Goal: Transaction & Acquisition: Purchase product/service

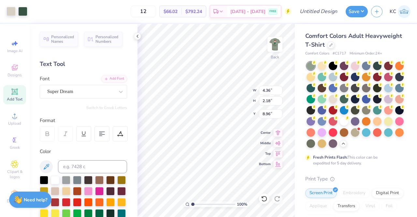
type input "4.36"
type input "2.18"
type input "3.00"
click at [12, 10] on div at bounding box center [11, 10] width 9 height 9
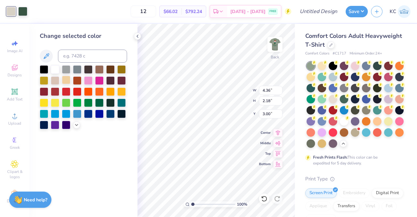
click at [66, 82] on div at bounding box center [66, 80] width 8 height 8
click at [54, 80] on div at bounding box center [55, 80] width 8 height 8
click at [105, 69] on div at bounding box center [83, 97] width 87 height 64
click at [102, 69] on div at bounding box center [99, 68] width 8 height 8
click at [54, 80] on div at bounding box center [55, 80] width 8 height 8
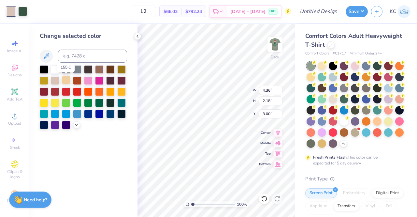
click at [64, 81] on div at bounding box center [66, 80] width 8 height 8
click at [52, 80] on div at bounding box center [55, 80] width 8 height 8
click at [277, 43] on img at bounding box center [275, 44] width 26 height 26
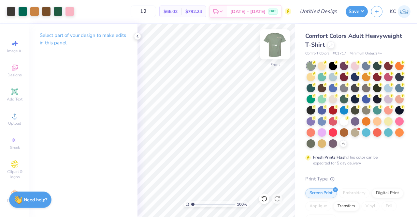
click at [274, 43] on img at bounding box center [275, 44] width 26 height 26
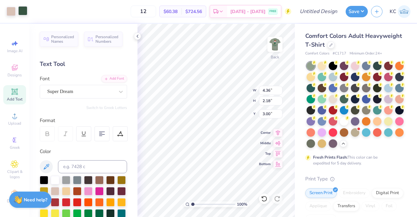
click at [23, 14] on div at bounding box center [22, 10] width 9 height 9
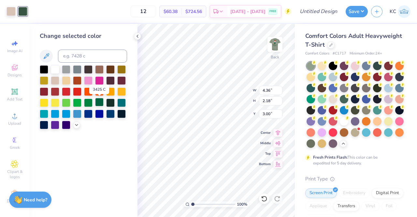
click at [97, 103] on div at bounding box center [99, 102] width 8 height 8
click at [103, 129] on div at bounding box center [83, 97] width 87 height 64
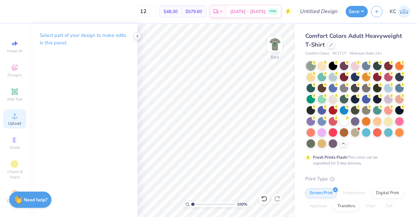
click at [13, 117] on circle at bounding box center [15, 118] width 4 height 4
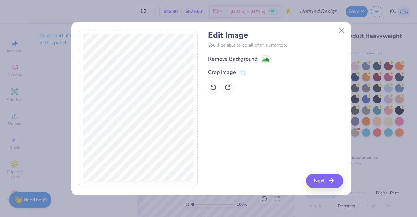
click at [228, 58] on div "Remove Background" at bounding box center [232, 59] width 49 height 8
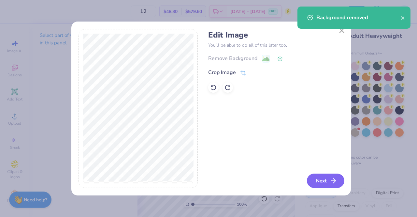
click at [320, 185] on button "Next" at bounding box center [325, 180] width 37 height 14
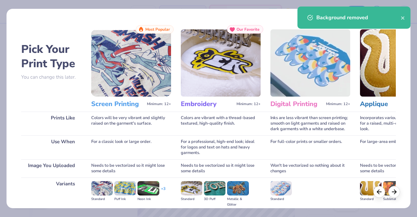
scroll to position [75, 0]
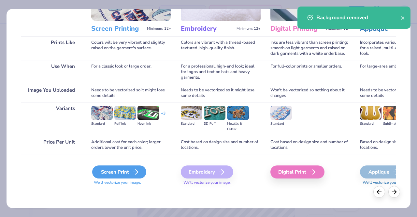
click at [117, 173] on div "Screen Print" at bounding box center [119, 171] width 54 height 13
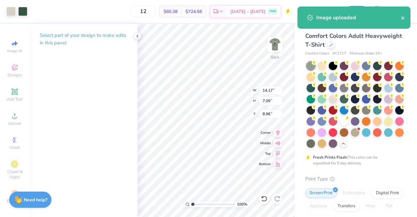
type input "5.64"
type input "2.82"
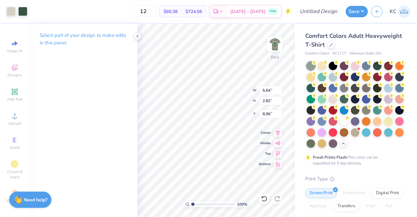
type input "3.00"
type input "4.49"
type input "2.25"
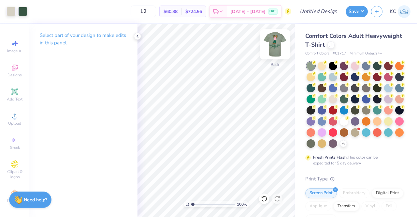
click at [274, 44] on img at bounding box center [275, 44] width 26 height 26
click at [271, 50] on img at bounding box center [275, 44] width 26 height 26
click at [271, 50] on img at bounding box center [274, 44] width 13 height 13
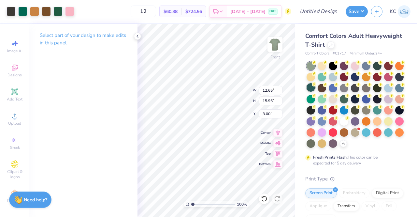
click at [315, 91] on div at bounding box center [310, 87] width 8 height 8
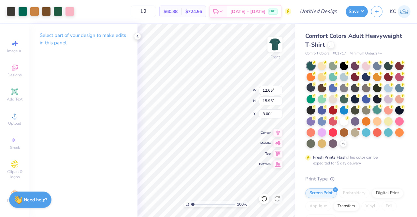
click at [373, 114] on div at bounding box center [377, 109] width 8 height 8
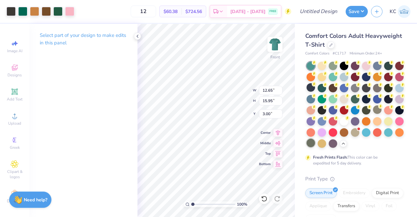
click at [315, 142] on div at bounding box center [310, 142] width 8 height 8
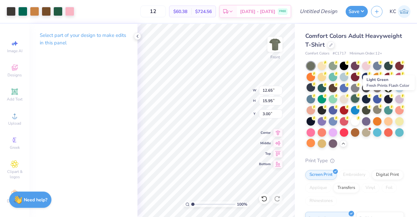
click at [360, 97] on icon at bounding box center [358, 95] width 5 height 5
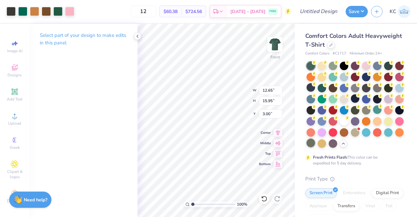
click at [315, 140] on div at bounding box center [310, 142] width 8 height 8
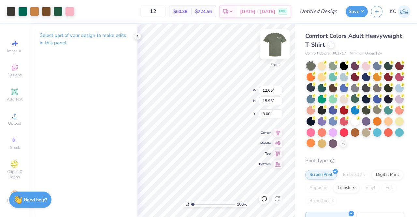
click at [277, 45] on img at bounding box center [275, 44] width 26 height 26
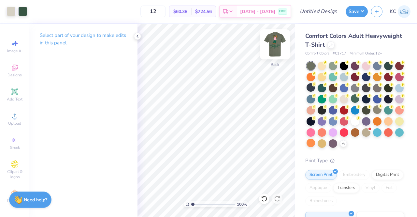
click at [275, 43] on img at bounding box center [275, 44] width 26 height 26
click at [274, 40] on img at bounding box center [275, 44] width 26 height 26
type input "5.11"
type input "2.56"
click at [272, 53] on img at bounding box center [275, 44] width 26 height 26
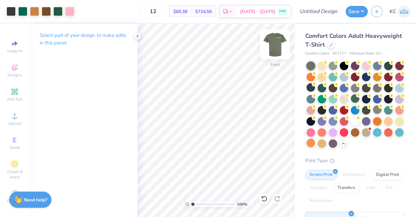
click at [276, 46] on img at bounding box center [275, 44] width 26 height 26
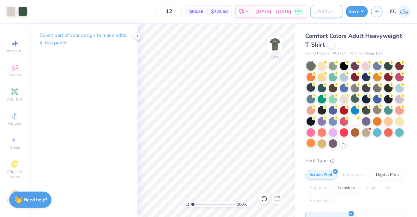
click at [322, 11] on input "Design Title" at bounding box center [326, 11] width 32 height 13
type input "Lambda Moms Wknd Golf"
click at [360, 11] on button "Save" at bounding box center [356, 10] width 22 height 11
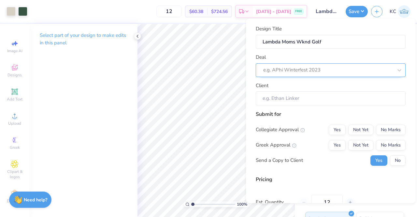
click at [294, 67] on div at bounding box center [328, 70] width 130 height 9
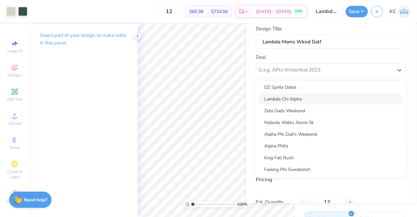
scroll to position [94, 0]
click at [297, 103] on div "Lambda Chi Alpha" at bounding box center [330, 99] width 145 height 11
type input "Karissa Cox"
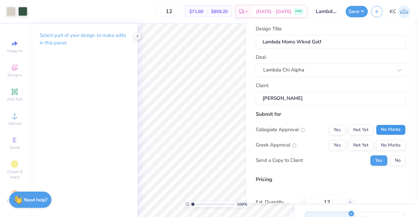
click at [381, 129] on button "No Marks" at bounding box center [391, 129] width 30 height 10
click at [364, 142] on button "Not Yet" at bounding box center [360, 145] width 25 height 10
type input "$71.60"
click at [392, 159] on button "No" at bounding box center [398, 160] width 16 height 10
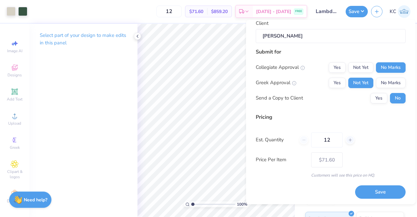
scroll to position [63, 0]
click at [349, 139] on icon at bounding box center [350, 139] width 5 height 5
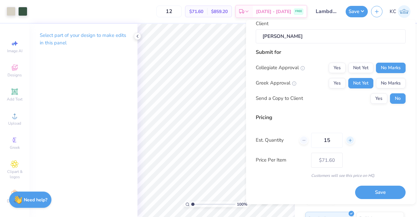
type input "16"
type input "$64.35"
drag, startPoint x: 335, startPoint y: 137, endPoint x: 291, endPoint y: 140, distance: 44.4
click at [291, 140] on div "Est. Quantity 16" at bounding box center [331, 139] width 150 height 15
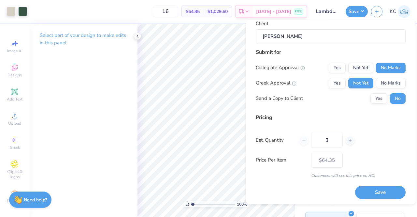
type input "30"
type input "$40.90"
type input "30"
click at [374, 189] on button "Save" at bounding box center [380, 191] width 50 height 13
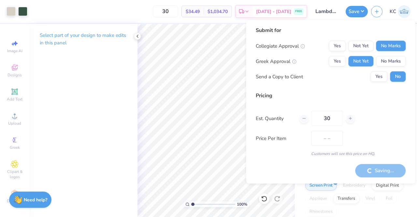
type input "$40.90"
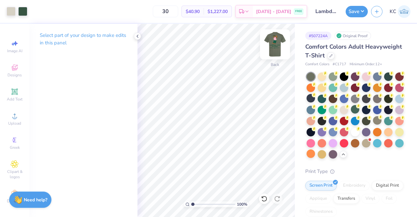
click at [276, 47] on img at bounding box center [275, 44] width 26 height 26
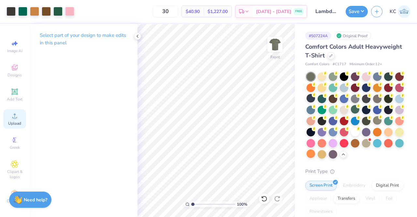
click at [14, 113] on icon at bounding box center [15, 116] width 8 height 8
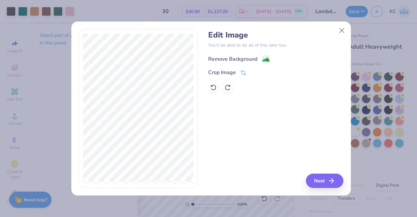
click at [237, 57] on div "Remove Background" at bounding box center [232, 59] width 49 height 8
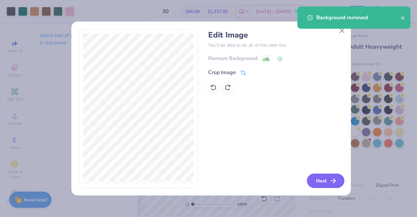
click at [321, 178] on button "Next" at bounding box center [325, 180] width 37 height 14
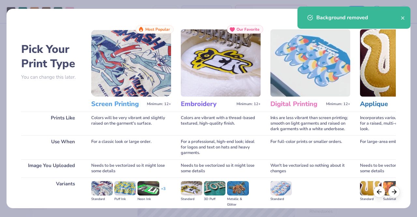
scroll to position [75, 0]
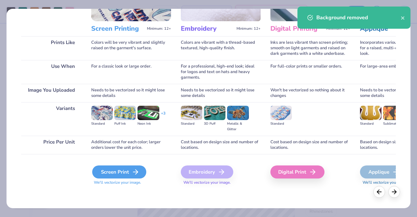
click at [128, 174] on div "Screen Print" at bounding box center [119, 171] width 54 height 13
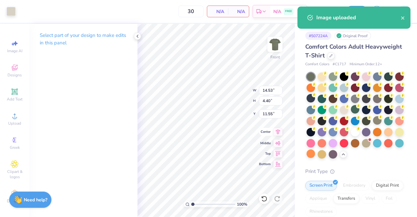
type input "5.70"
type input "1.72"
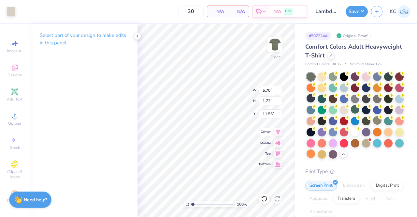
type input "7.03"
type input "2.36"
type input "0.71"
type input "5.92"
click at [9, 10] on div at bounding box center [11, 10] width 9 height 9
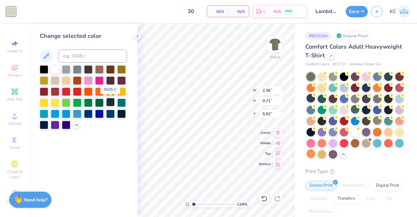
click at [111, 103] on div at bounding box center [110, 102] width 8 height 8
type input "1.24261103512794"
type input "7.54"
type input "1.24261103512794"
type input "12.65"
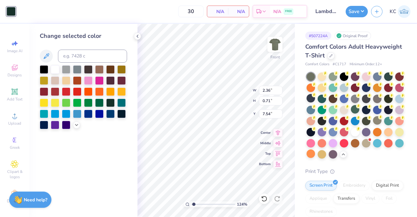
type input "15.95"
type input "3.00"
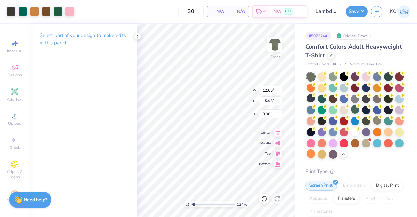
type input "1.24261103512794"
type input "2.36"
type input "0.71"
type input "7.54"
type input "1.24261103512794"
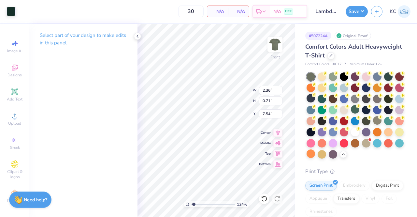
type input "7.12"
type input "1.24261103512794"
type input "12.65"
type input "15.95"
type input "3.00"
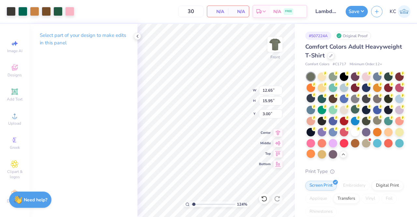
type input "1.24261103512794"
type input "2.36"
type input "0.71"
type input "7.12"
type input "1.24261103512794"
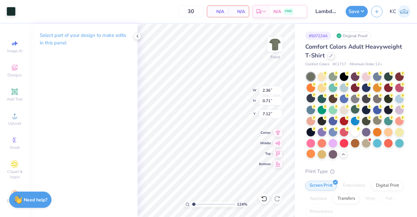
type input "1.36"
type input "0.41"
type input "1.24261103512794"
type input "12.65"
type input "15.95"
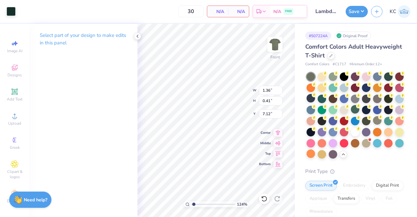
type input "3.00"
type input "1.24261103512794"
type input "1.36"
type input "0.41"
type input "7.12"
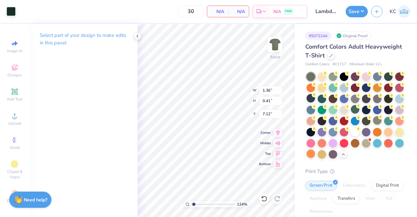
type input "1.24261103512794"
type input "6.59"
type input "1.24261103512794"
type input "12.65"
type input "15.95"
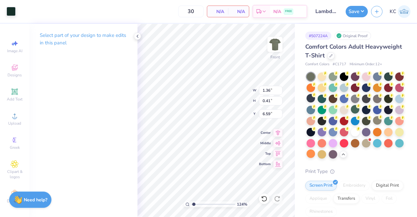
type input "3.00"
click at [299, 39] on div "# 507224A Original Proof Comfort Colors Adult Heavyweight T-Shirt Comfort Color…" at bounding box center [356, 196] width 122 height 345
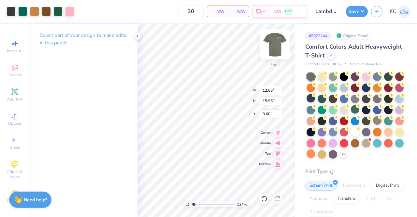
type input "1.24261103512794"
type input "1.36"
type input "0.41"
type input "6.59"
type input "1.24261103512794"
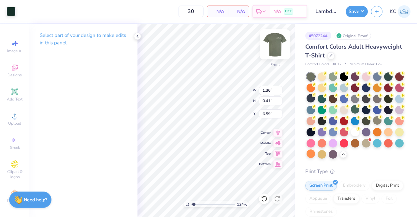
type input "1.52"
type input "0.46"
type input "1.24261103512794"
type input "12.65"
type input "15.95"
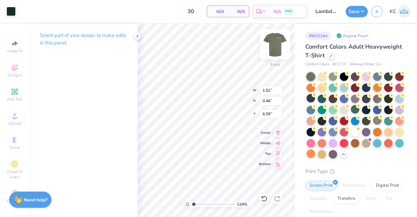
type input "3.00"
type input "1.24261103512794"
type input "6.56"
type input "1.24261103512794"
type input "12.65"
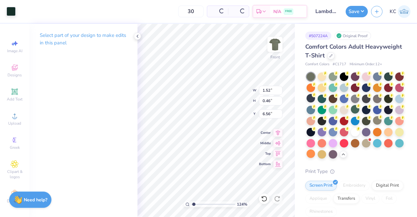
type input "15.95"
type input "3.00"
type input "1.05691380830428"
type input "6.36"
type input "1.05691380830428"
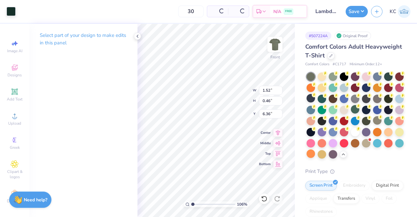
type input "12.65"
type input "15.95"
type input "3.00"
type input "1.05691380830428"
type input "8.11"
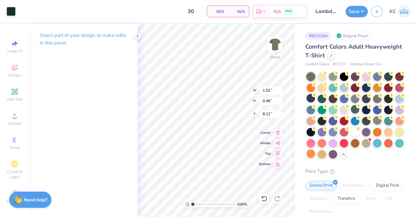
type input "1.05691380830428"
type input "8.17"
type input "1.05691380830428"
type input "6.23"
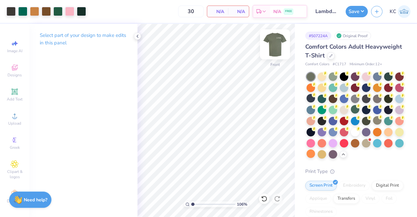
click at [273, 47] on img at bounding box center [275, 44] width 26 height 26
click at [277, 42] on img at bounding box center [275, 44] width 26 height 26
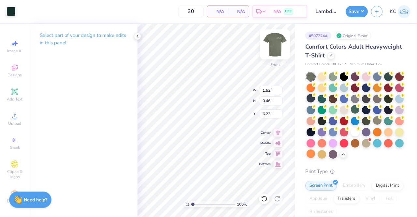
type input "1.05691380830428"
type input "6.00"
type input "1.05691380830428"
type input "12.65"
type input "15.95"
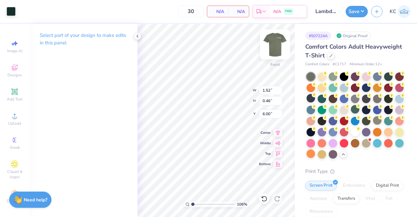
type input "3.00"
type input "1.05691380830428"
type input "1.52"
type input "0.46"
type input "6.00"
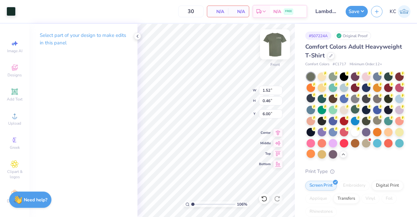
type input "1.05691380830428"
type input "6.07"
type input "1.05691380830428"
type input "12.65"
type input "15.95"
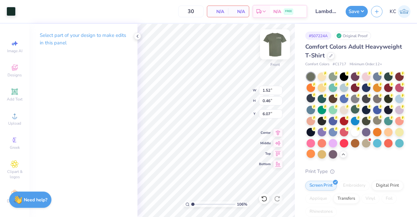
type input "3.00"
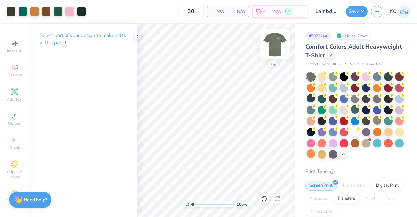
click at [274, 49] on img at bounding box center [275, 44] width 26 height 26
click at [275, 54] on img at bounding box center [275, 44] width 26 height 26
click at [275, 51] on img at bounding box center [274, 44] width 13 height 13
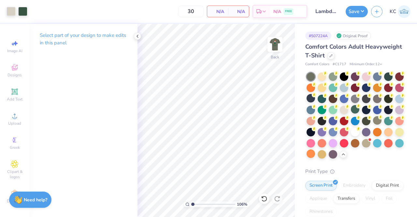
click at [331, 15] on input "Lambda Moms Wknd Golf" at bounding box center [326, 11] width 32 height 13
click at [357, 13] on button "Save" at bounding box center [356, 10] width 22 height 11
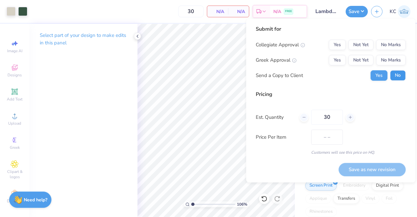
click at [393, 80] on button "No" at bounding box center [398, 75] width 16 height 10
type input "1.05691380830428"
click at [394, 45] on button "No Marks" at bounding box center [391, 44] width 30 height 10
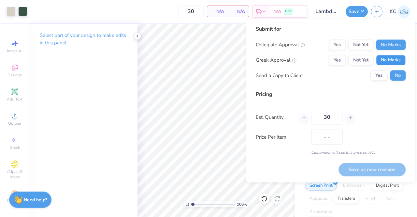
click at [390, 61] on button "No Marks" at bounding box center [391, 60] width 30 height 10
drag, startPoint x: 332, startPoint y: 119, endPoint x: 302, endPoint y: 123, distance: 30.3
click at [302, 123] on div "30" at bounding box center [326, 116] width 55 height 15
type input "50"
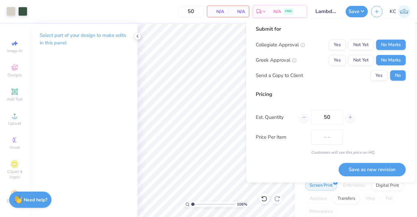
drag, startPoint x: 337, startPoint y: 118, endPoint x: 295, endPoint y: 118, distance: 41.7
click at [295, 118] on div "Est. Quantity 50" at bounding box center [331, 116] width 150 height 15
type input "30"
click at [360, 131] on div "Price Per Item – –" at bounding box center [331, 136] width 150 height 15
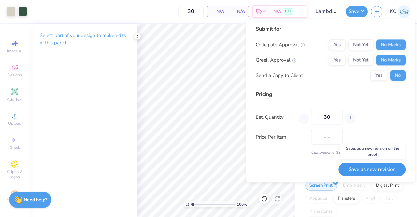
click at [371, 167] on button "Save as new revision" at bounding box center [371, 168] width 67 height 13
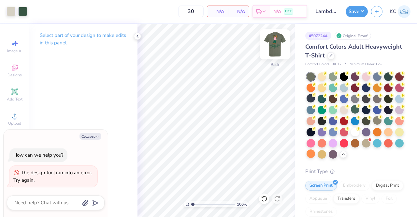
type input "1.05691380830428"
type textarea "x"
type input "1.05691380830428"
type textarea "x"
type input "1.05691380830428"
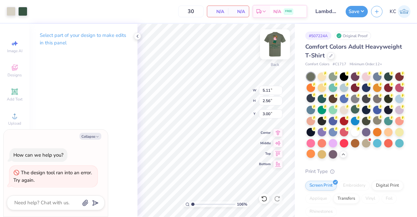
type textarea "x"
type input "5.28"
type input "2.64"
type input "1.05691380830428"
type textarea "x"
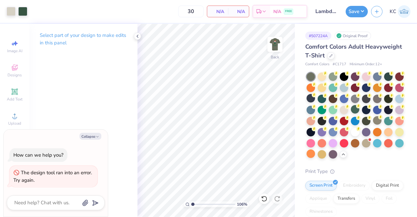
click at [215, 3] on div "30 N/A Per Item N/A Total Est. Delivery N/A FREE" at bounding box center [169, 11] width 276 height 23
click at [218, 7] on div "N/A Per Item" at bounding box center [217, 11] width 21 height 11
click at [221, 12] on span "N/A" at bounding box center [217, 11] width 13 height 7
click at [234, 14] on span "N/A" at bounding box center [238, 11] width 13 height 7
click at [274, 45] on img at bounding box center [275, 44] width 26 height 26
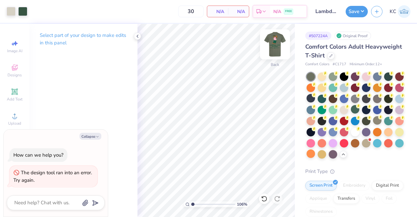
type input "1.05691380830428"
type textarea "x"
type input "1.05691380830428"
type textarea "x"
type input "1.05691380830428"
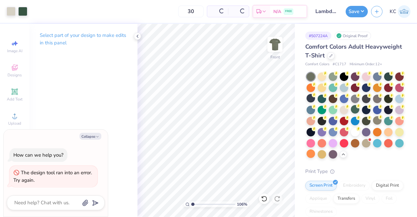
type textarea "x"
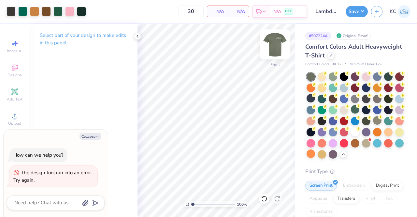
type input "1.05691380830428"
type textarea "x"
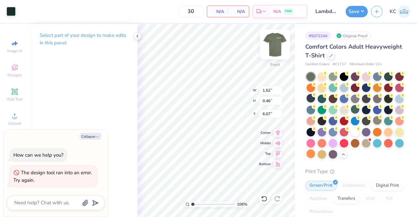
type input "1.05691380830428"
type textarea "x"
type input "12.65"
type input "15.95"
type input "3.00"
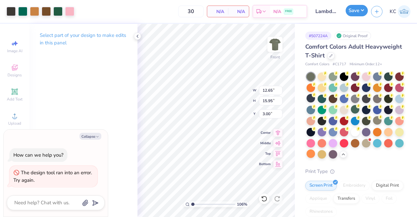
click at [363, 14] on button "Save" at bounding box center [356, 10] width 22 height 11
type input "1.05691380830428"
type textarea "x"
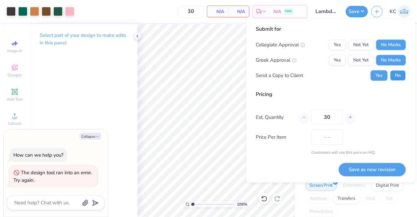
click at [398, 71] on button "No" at bounding box center [398, 75] width 16 height 10
type input "1.05691380830428"
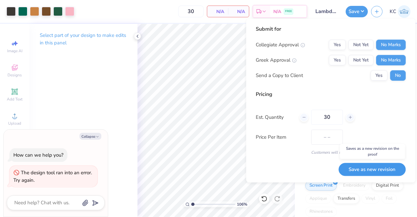
click at [357, 167] on button "Save as new revision" at bounding box center [371, 168] width 67 height 13
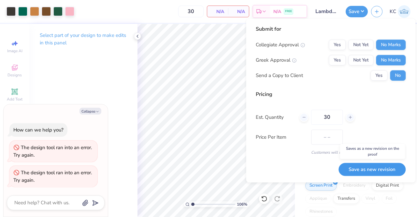
click at [357, 167] on button "Save as new revision" at bounding box center [371, 168] width 67 height 13
type textarea "x"
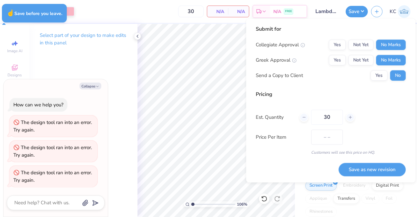
type input "1.05691380830428"
type textarea "x"
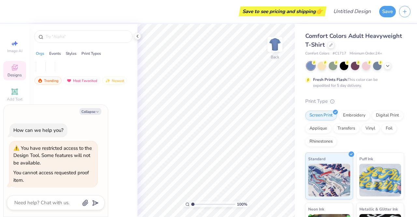
type textarea "x"
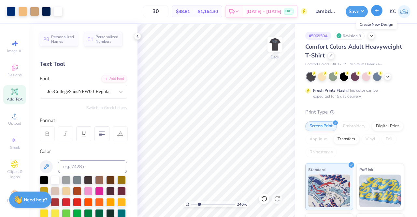
click at [378, 11] on icon "button" at bounding box center [377, 11] width 6 height 6
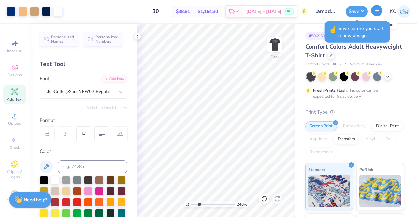
click at [378, 11] on icon "button" at bounding box center [377, 11] width 6 height 6
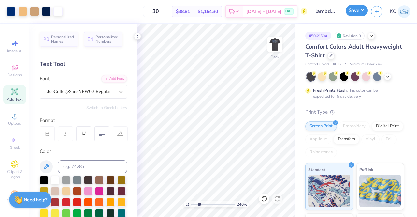
click at [361, 11] on button "Save" at bounding box center [356, 10] width 22 height 11
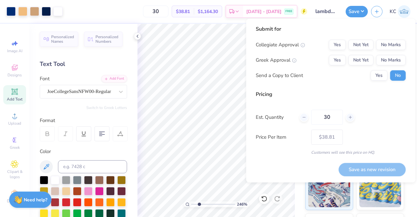
type input "2.32127015987994"
click at [397, 51] on div "Collegiate Approval Yes Not Yet No Marks Greek Approval Yes Not Yet No Marks Se…" at bounding box center [331, 59] width 150 height 41
click at [392, 46] on button "No Marks" at bounding box center [391, 44] width 30 height 10
click at [388, 66] on div "Collegiate Approval Yes Not Yet No Marks Greek Approval Yes Not Yet No Marks Se…" at bounding box center [331, 59] width 150 height 41
click at [387, 57] on button "No Marks" at bounding box center [391, 60] width 30 height 10
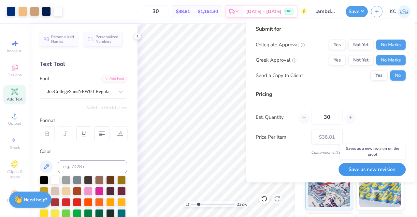
click at [374, 170] on button "Save as new revision" at bounding box center [371, 168] width 67 height 13
type input "– –"
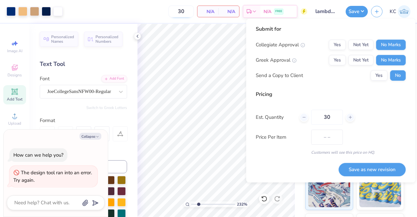
type input "2.32127015987994"
type textarea "x"
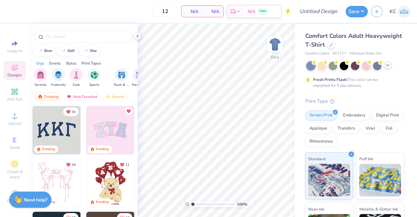
click at [389, 65] on icon at bounding box center [387, 65] width 5 height 5
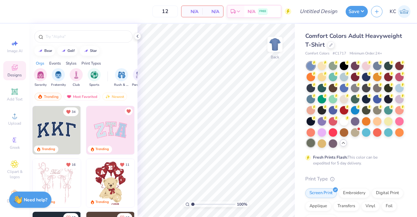
click at [315, 145] on div at bounding box center [310, 142] width 8 height 8
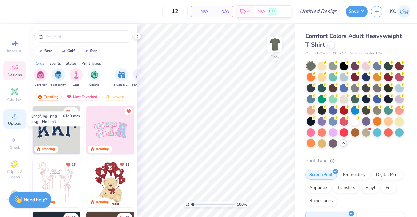
click at [12, 114] on icon at bounding box center [14, 115] width 5 height 5
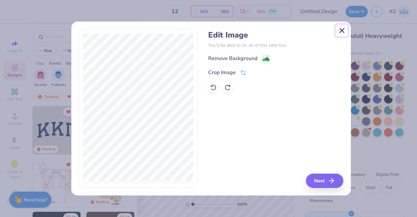
click at [342, 31] on button "Close" at bounding box center [341, 30] width 12 height 12
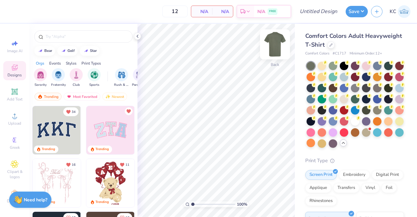
click at [278, 43] on img at bounding box center [275, 44] width 26 height 26
click at [11, 123] on span "Upload" at bounding box center [14, 122] width 13 height 5
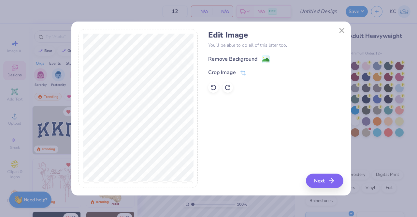
click at [234, 56] on div "Remove Background" at bounding box center [232, 59] width 49 height 8
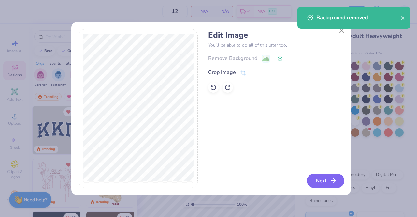
click at [323, 182] on button "Next" at bounding box center [325, 180] width 37 height 14
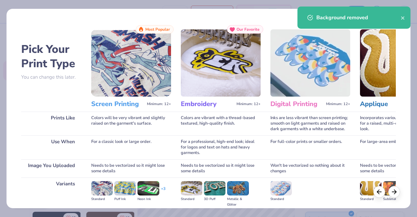
scroll to position [75, 0]
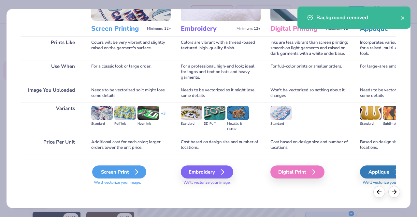
click at [124, 168] on div "Screen Print" at bounding box center [119, 171] width 54 height 13
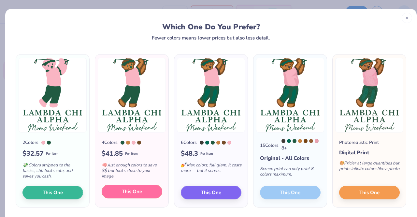
click at [122, 190] on span "This One" at bounding box center [132, 191] width 20 height 7
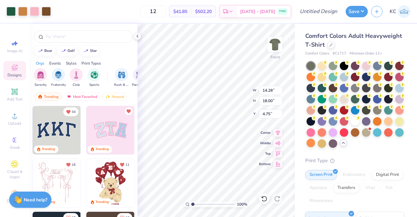
type input "12.79"
type input "16.12"
type input "3.00"
type input "11.91"
type input "15.02"
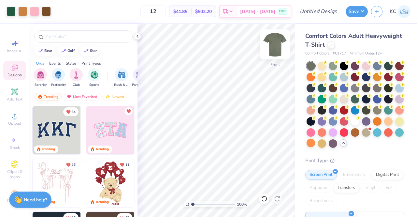
click at [276, 45] on img at bounding box center [275, 44] width 26 height 26
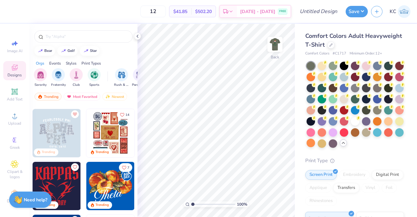
scroll to position [0, 0]
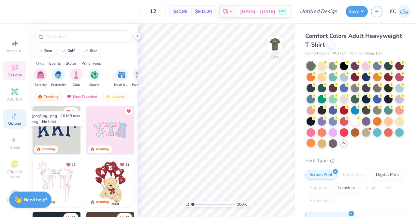
click at [7, 115] on div "Upload" at bounding box center [14, 118] width 23 height 19
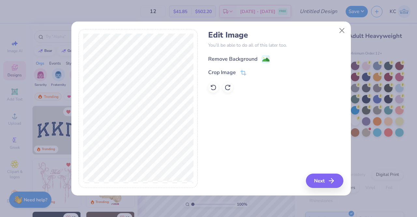
click at [239, 58] on div "Remove Background" at bounding box center [232, 59] width 49 height 8
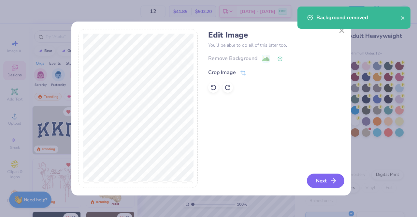
click at [326, 181] on button "Next" at bounding box center [325, 180] width 37 height 14
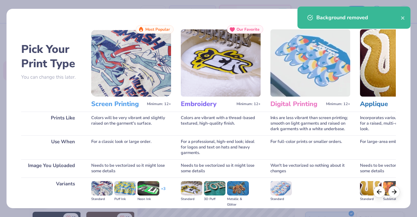
scroll to position [75, 0]
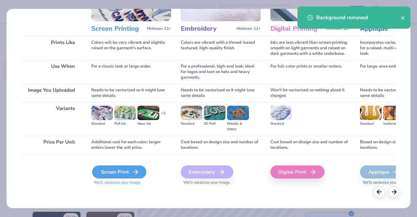
click at [125, 171] on div "Screen Print" at bounding box center [119, 171] width 54 height 13
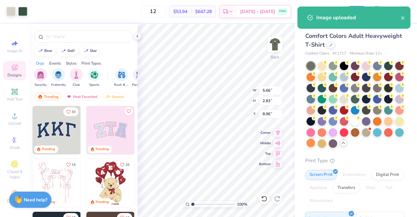
type input "5.66"
type input "2.83"
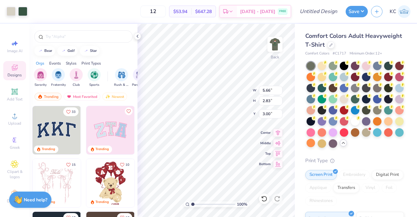
type input "3.00"
type input "4.81"
type input "2.41"
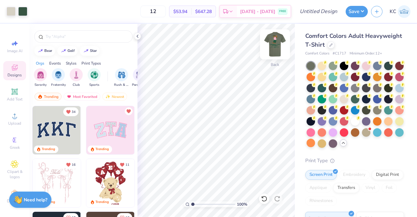
click at [278, 41] on img at bounding box center [275, 44] width 26 height 26
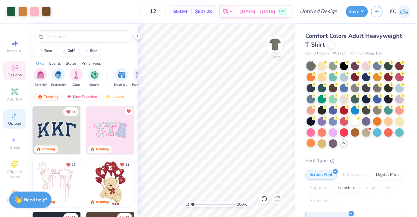
click at [8, 120] on span "Upload" at bounding box center [14, 122] width 13 height 5
click at [5, 117] on div "Upload" at bounding box center [14, 118] width 23 height 19
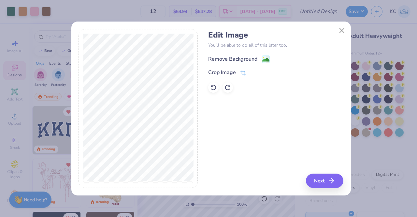
click at [236, 57] on div "Remove Background" at bounding box center [232, 59] width 49 height 8
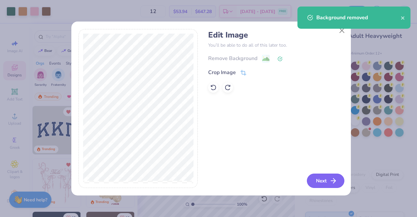
click at [323, 177] on button "Next" at bounding box center [325, 180] width 37 height 14
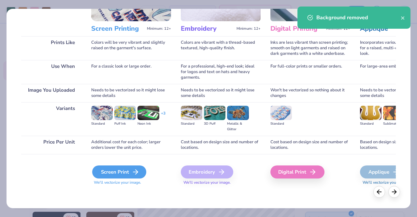
click at [117, 172] on div "Screen Print" at bounding box center [119, 171] width 54 height 13
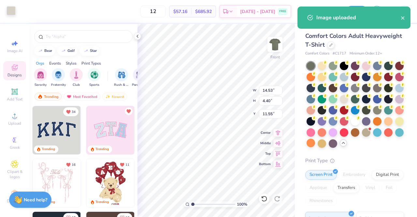
click at [10, 10] on div at bounding box center [11, 10] width 9 height 9
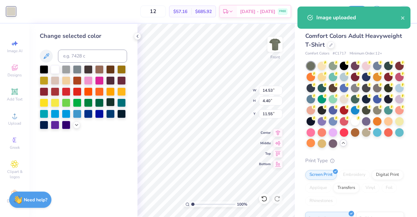
click at [110, 103] on div at bounding box center [110, 102] width 8 height 8
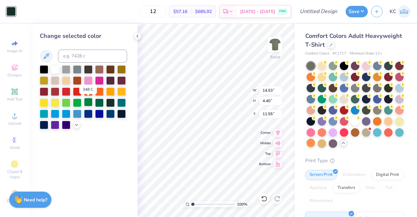
click at [86, 102] on div at bounding box center [88, 102] width 8 height 8
click at [96, 104] on div at bounding box center [99, 102] width 8 height 8
type input "4.15"
type input "1.26"
type input "7.48"
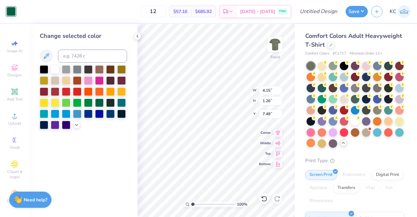
type input "2.44"
type input "0.74"
type input "5.85"
type input "1.54"
type input "0.47"
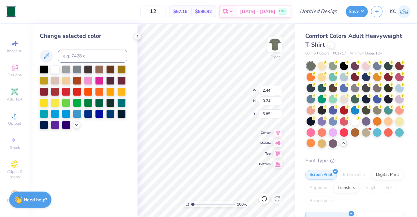
type input "6.12"
type input "11.91"
type input "15.02"
type input "3.00"
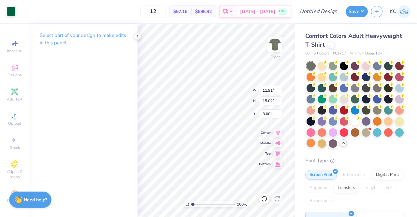
type input "1.54"
type input "0.47"
type input "5.88"
type input "11.91"
type input "15.02"
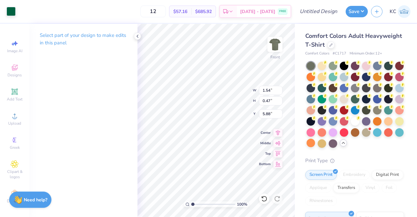
type input "3.00"
type input "1.54"
type input "0.47"
type input "6.01"
type input "11.91"
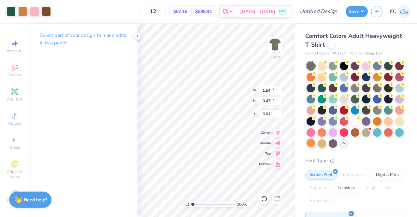
type input "15.02"
type input "3.00"
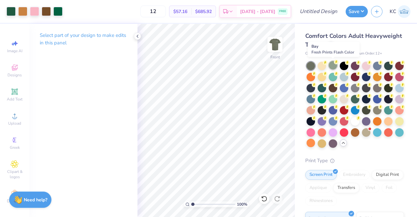
click at [334, 65] on div at bounding box center [333, 65] width 8 height 8
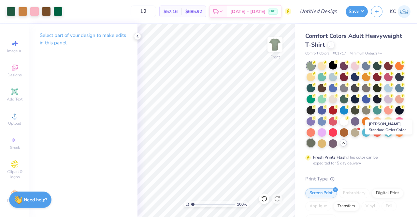
click at [315, 140] on div at bounding box center [310, 142] width 8 height 8
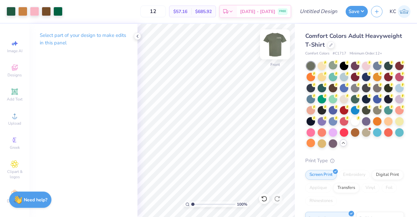
click at [276, 42] on img at bounding box center [275, 44] width 26 height 26
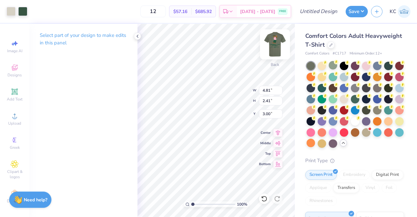
click at [274, 47] on img at bounding box center [275, 44] width 26 height 26
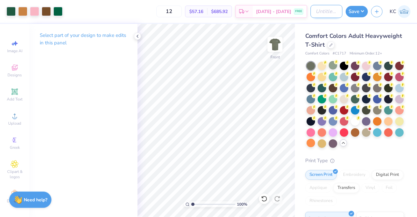
click at [322, 8] on input "Design Title" at bounding box center [326, 11] width 32 height 13
type input "Lambda moms wknd Golf"
click at [361, 13] on button "Save" at bounding box center [356, 10] width 22 height 11
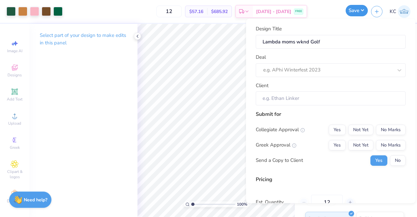
scroll to position [0, 0]
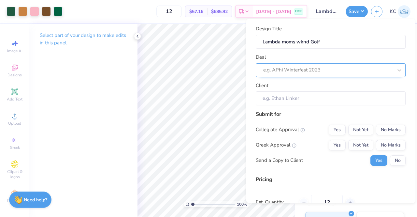
click at [323, 70] on div at bounding box center [328, 70] width 130 height 9
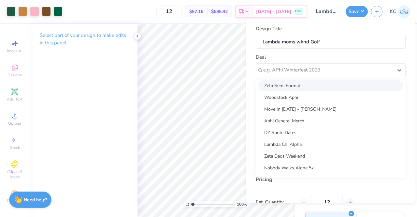
scroll to position [62, 0]
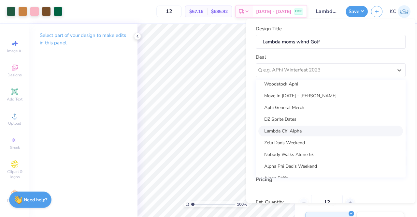
click at [289, 132] on div "Lambda Chi Alpha" at bounding box center [330, 130] width 145 height 11
type input "Karissa Cox"
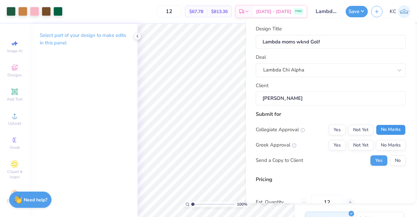
click at [397, 129] on button "No Marks" at bounding box center [391, 129] width 30 height 10
click at [360, 144] on button "Not Yet" at bounding box center [360, 145] width 25 height 10
type input "$67.78"
click at [397, 162] on button "No" at bounding box center [398, 160] width 16 height 10
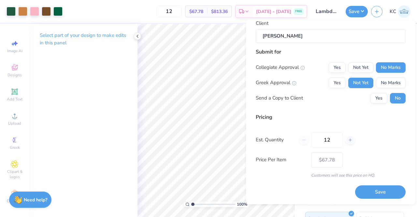
drag, startPoint x: 334, startPoint y: 143, endPoint x: 280, endPoint y: 147, distance: 54.2
click at [281, 147] on div "Pricing Est. Quantity 12 Price Per Item $67.78 Customers will see this price on…" at bounding box center [331, 145] width 150 height 65
type input "30"
type input "$38.33"
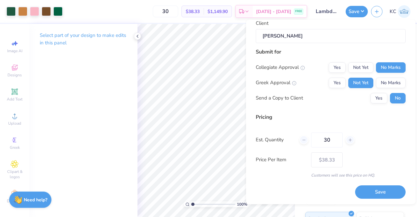
type input "30"
click at [372, 156] on div "Price Per Item $38.33" at bounding box center [331, 159] width 150 height 15
click at [378, 189] on button "Save" at bounding box center [380, 191] width 50 height 13
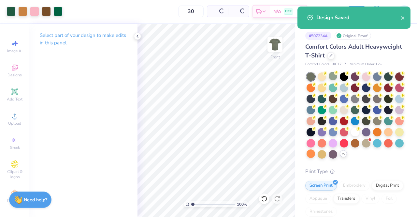
type input "$38.33"
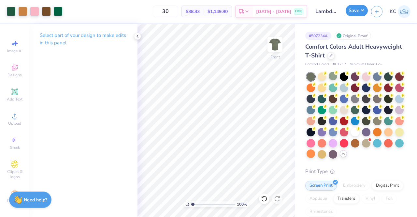
click at [357, 12] on button "Save" at bounding box center [356, 10] width 22 height 11
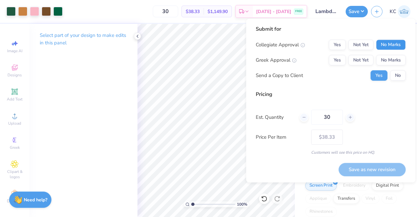
click at [382, 43] on button "No Marks" at bounding box center [391, 44] width 30 height 10
click at [387, 56] on button "No Marks" at bounding box center [391, 60] width 30 height 10
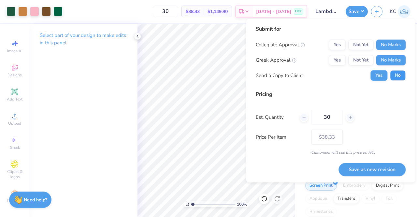
click at [402, 75] on button "No" at bounding box center [398, 75] width 16 height 10
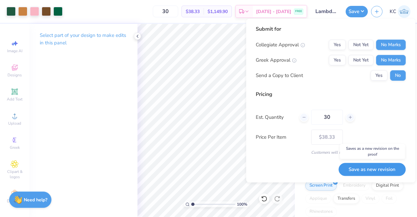
click at [367, 171] on button "Save as new revision" at bounding box center [371, 168] width 67 height 13
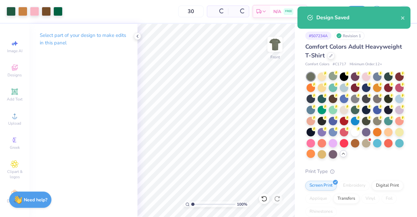
type input "$32.32"
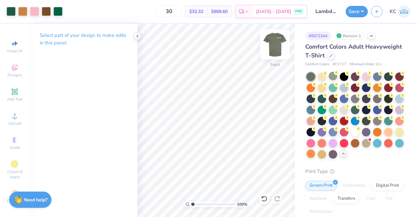
click at [274, 44] on img at bounding box center [275, 44] width 26 height 26
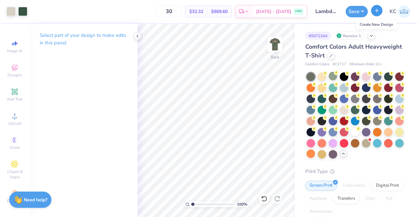
click at [374, 15] on button "button" at bounding box center [376, 10] width 11 height 11
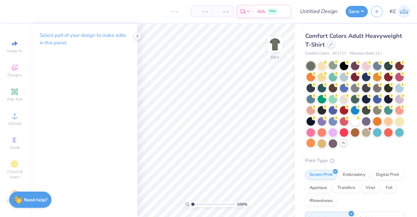
click at [334, 48] on div at bounding box center [330, 44] width 7 height 7
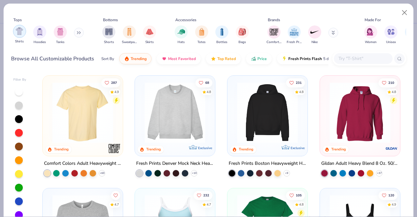
click at [16, 35] on div "filter for Shirts" at bounding box center [19, 31] width 13 height 13
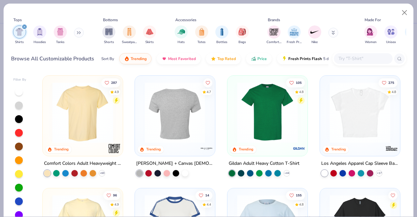
click at [193, 114] on img at bounding box center [174, 112] width 67 height 61
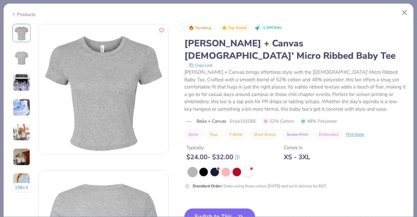
click at [22, 129] on img at bounding box center [22, 132] width 18 height 18
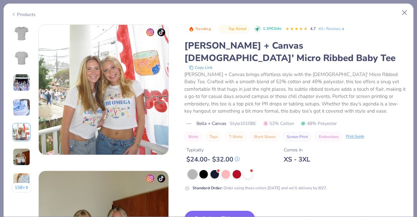
scroll to position [584, 0]
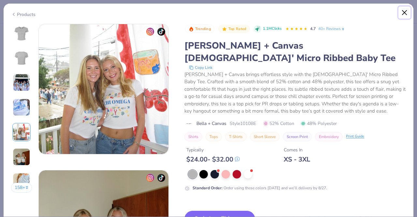
click at [403, 11] on button "Close" at bounding box center [404, 13] width 12 height 12
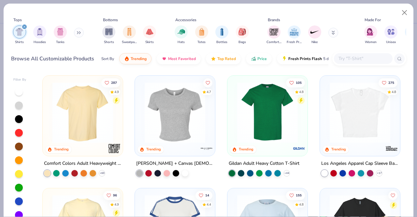
click at [350, 118] on img at bounding box center [359, 112] width 67 height 61
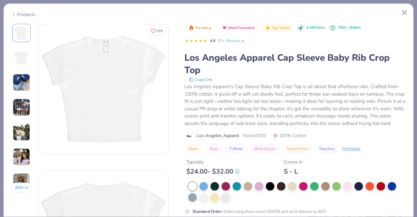
click at [24, 85] on img at bounding box center [22, 83] width 18 height 18
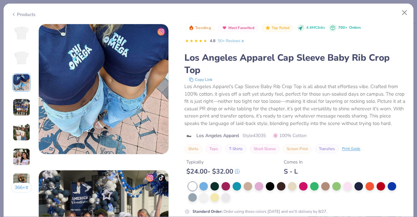
click at [18, 133] on img at bounding box center [22, 132] width 18 height 18
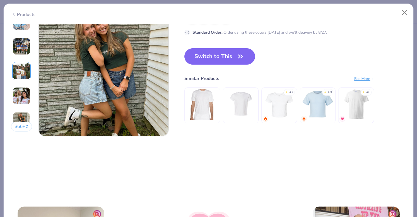
scroll to position [893, 0]
click at [281, 105] on img at bounding box center [279, 104] width 31 height 31
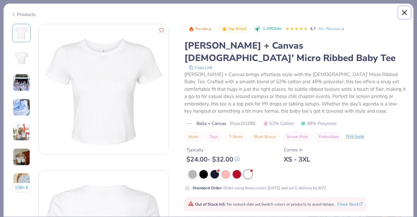
click at [404, 11] on button "Close" at bounding box center [404, 13] width 12 height 12
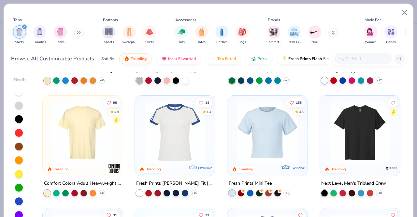
scroll to position [95, 0]
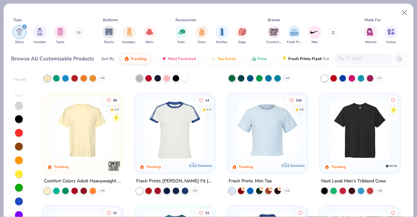
click at [266, 129] on img at bounding box center [267, 130] width 67 height 61
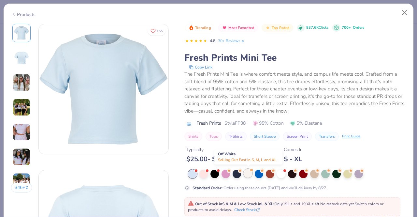
click at [245, 172] on div at bounding box center [248, 173] width 8 height 8
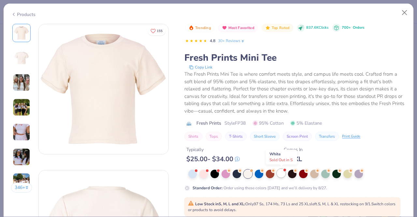
click at [277, 173] on div at bounding box center [281, 173] width 8 height 8
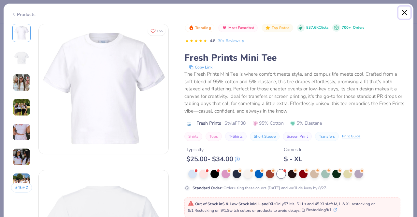
click at [405, 10] on button "Close" at bounding box center [404, 13] width 12 height 12
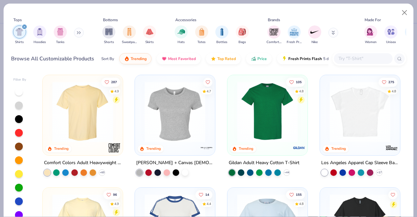
scroll to position [1, 0]
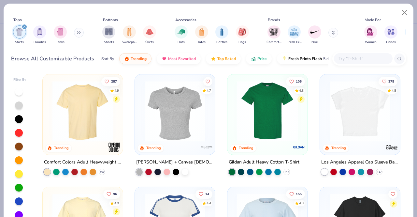
click at [358, 126] on img at bounding box center [359, 111] width 67 height 61
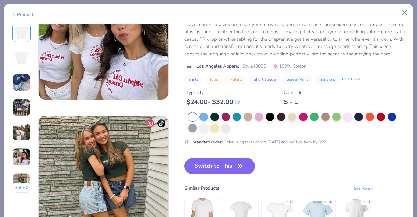
scroll to position [909, 0]
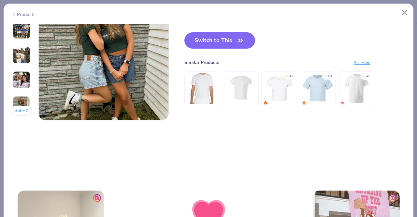
click at [223, 49] on div "Switch to This Similar Products See More ★ 4.7 ★ 4.8 ★ 4.8" at bounding box center [279, 76] width 190 height 88
click at [224, 38] on button "Switch to This" at bounding box center [219, 40] width 71 height 16
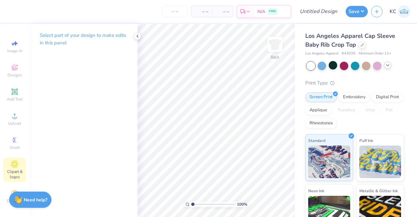
scroll to position [7, 0]
click at [14, 187] on icon at bounding box center [15, 191] width 8 height 8
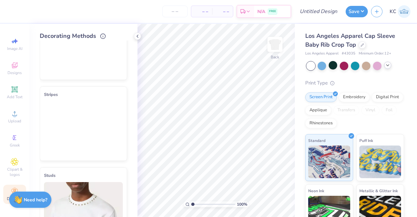
scroll to position [40, 0]
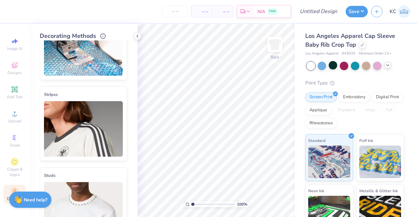
click at [79, 144] on img at bounding box center [83, 128] width 79 height 55
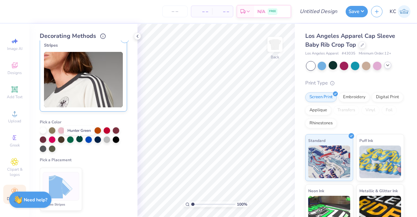
scroll to position [89, 0]
click at [89, 139] on div at bounding box center [88, 139] width 7 height 7
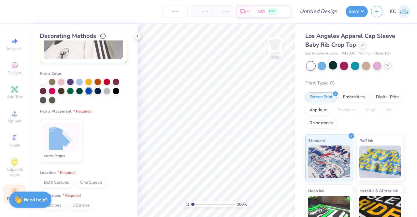
scroll to position [196, 0]
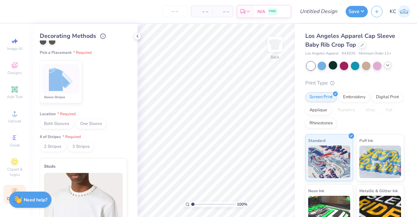
click at [61, 127] on span "Both Sleeves" at bounding box center [57, 124] width 34 height 10
click at [82, 146] on span "3 Stripes" at bounding box center [81, 147] width 26 height 10
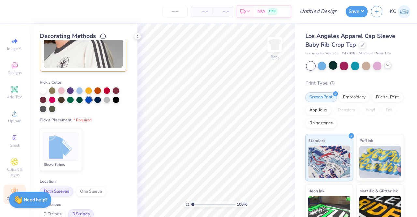
scroll to position [68, 0]
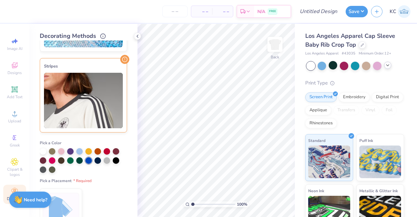
click at [96, 95] on img at bounding box center [83, 100] width 79 height 55
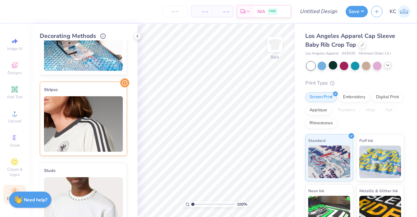
scroll to position [45, 0]
click at [96, 96] on img at bounding box center [83, 123] width 79 height 55
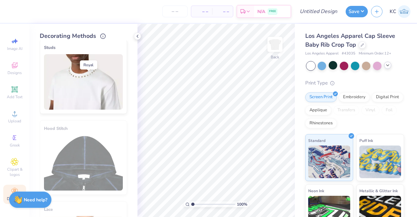
scroll to position [171, 0]
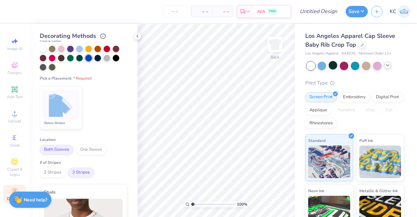
click at [67, 102] on img at bounding box center [61, 104] width 24 height 24
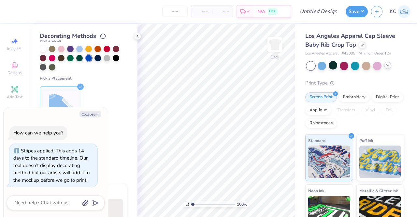
click at [109, 152] on div "Both Sleeves One Sleeve" at bounding box center [83, 150] width 87 height 10
click at [95, 114] on button "Collapse" at bounding box center [90, 113] width 22 height 7
type textarea "x"
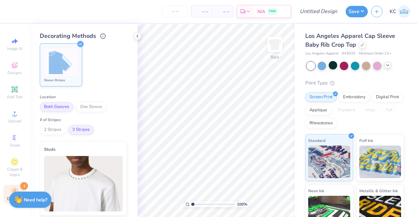
scroll to position [212, 0]
click at [54, 129] on span "2 Stripes" at bounding box center [53, 131] width 26 height 10
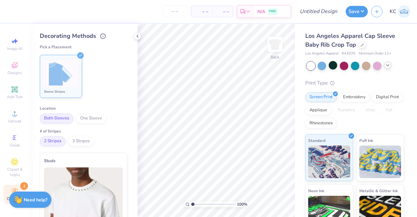
scroll to position [202, 0]
click at [86, 138] on span "3 Stripes" at bounding box center [81, 141] width 26 height 10
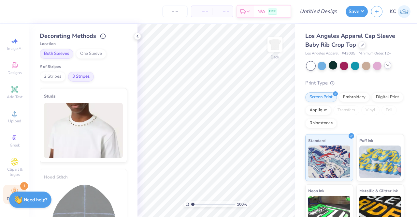
scroll to position [63, 0]
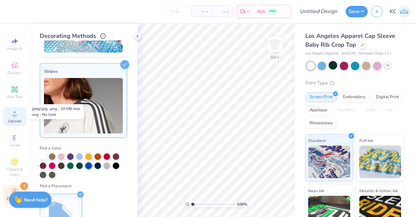
click at [11, 111] on icon at bounding box center [15, 113] width 8 height 8
click at [8, 112] on div "Upload" at bounding box center [14, 116] width 23 height 19
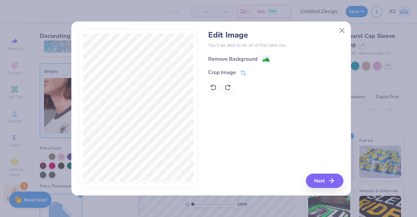
click at [247, 58] on div "Remove Background" at bounding box center [232, 59] width 49 height 8
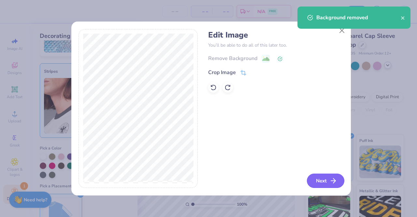
click at [322, 182] on button "Next" at bounding box center [325, 180] width 37 height 14
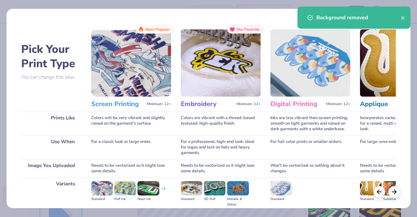
scroll to position [75, 0]
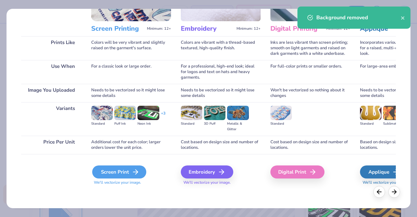
click at [126, 169] on div "Screen Print" at bounding box center [119, 171] width 54 height 13
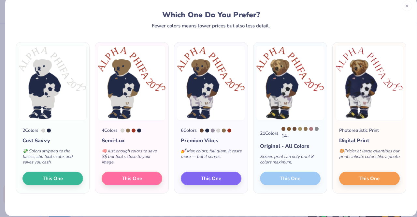
scroll to position [13, 0]
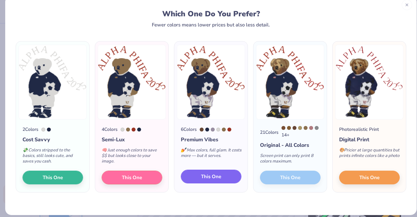
click at [207, 181] on button "This One" at bounding box center [211, 176] width 61 height 14
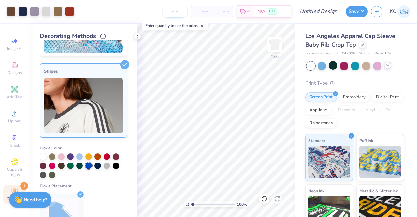
click at [181, 12] on input "number" at bounding box center [174, 12] width 25 height 12
type input "160"
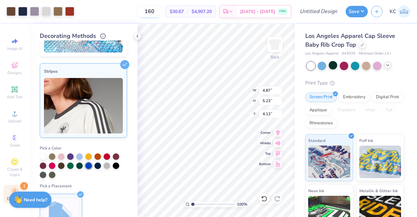
type input "3.00"
type input "5.61"
type input "6.02"
type input "3.32"
type input "6.40"
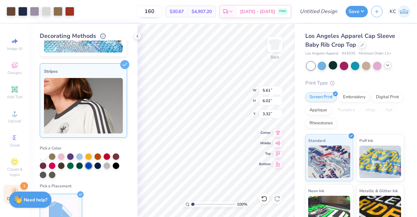
type input "6.87"
type input "6.76"
type input "7.26"
type input "3.00"
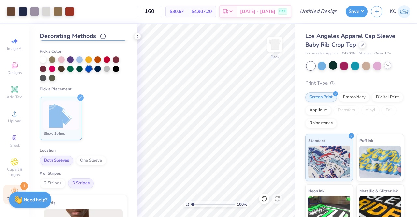
scroll to position [160, 0]
click at [56, 180] on span "2 Stripes" at bounding box center [53, 183] width 26 height 10
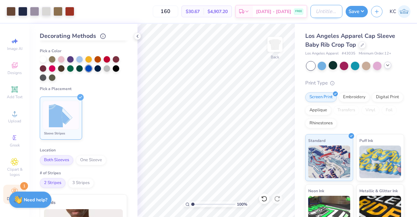
click at [314, 12] on input "Design Title" at bounding box center [326, 11] width 32 height 13
type input "T"
type input "Alpha Phifa: Added Stripe"
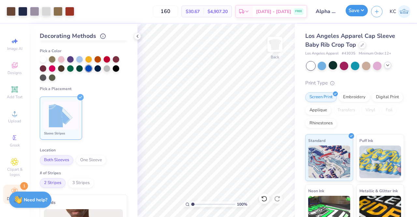
click at [363, 11] on button "Save" at bounding box center [356, 10] width 22 height 11
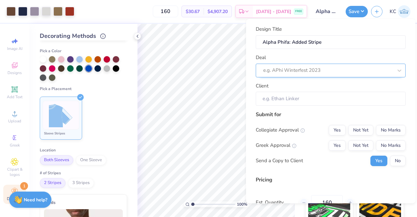
click at [321, 70] on div at bounding box center [328, 70] width 130 height 9
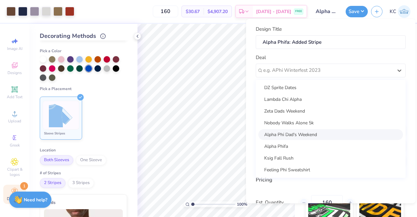
scroll to position [94, 0]
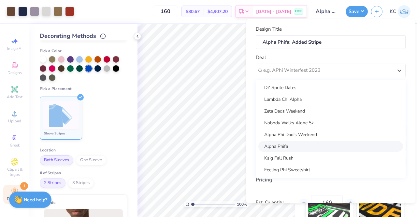
click at [303, 147] on div "Alpha Phifa" at bounding box center [330, 146] width 145 height 11
type input "[PERSON_NAME]"
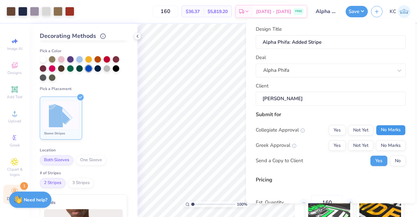
click at [392, 127] on button "No Marks" at bounding box center [391, 130] width 30 height 10
click at [331, 143] on button "Yes" at bounding box center [337, 145] width 17 height 10
click at [393, 160] on button "No" at bounding box center [398, 160] width 16 height 10
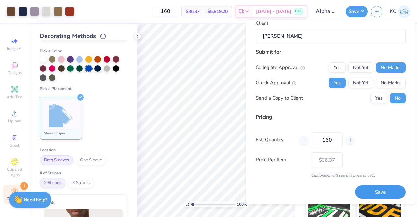
click at [370, 186] on button "Save" at bounding box center [380, 191] width 50 height 13
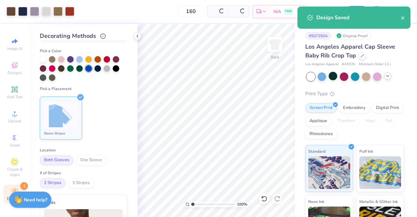
type input "$36.37"
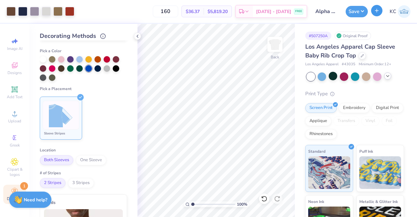
click at [379, 11] on icon "button" at bounding box center [377, 11] width 6 height 6
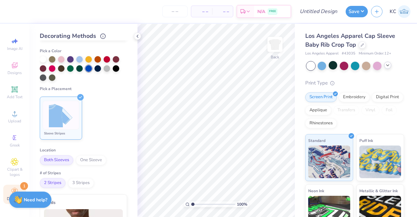
click at [362, 48] on div "Los Angeles Apparel Cap Sleeve Baby Rib Crop Top" at bounding box center [354, 41] width 99 height 18
click at [361, 45] on icon at bounding box center [361, 44] width 3 height 3
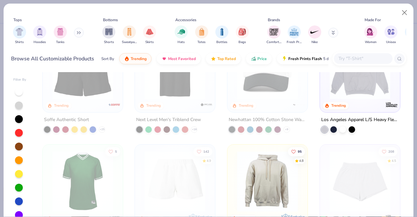
scroll to position [829, 0]
click at [405, 10] on button "Close" at bounding box center [404, 13] width 12 height 12
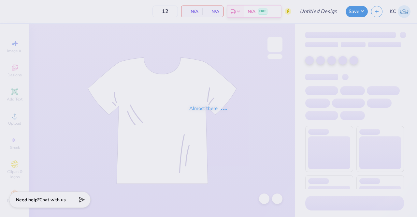
type input "Lambda Fall Merch"
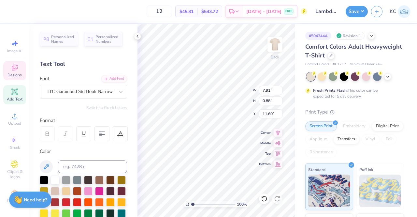
scroll to position [5, 1]
type textarea "Moms Weekend"
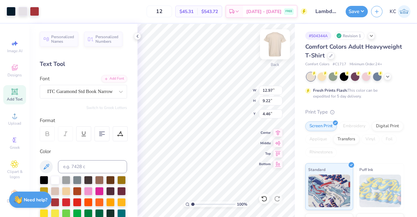
click at [274, 42] on img at bounding box center [275, 44] width 26 height 26
type input "6.91"
click at [273, 42] on img at bounding box center [275, 44] width 26 height 26
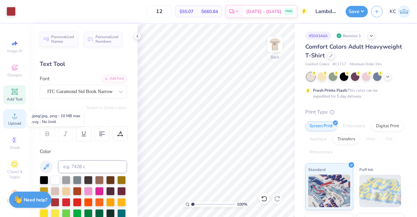
click at [12, 120] on div "Upload" at bounding box center [14, 118] width 23 height 19
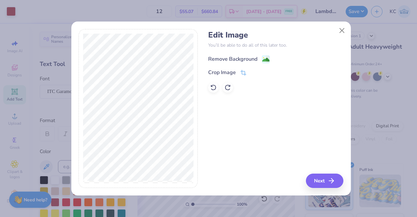
click at [239, 60] on div "Remove Background" at bounding box center [232, 59] width 49 height 8
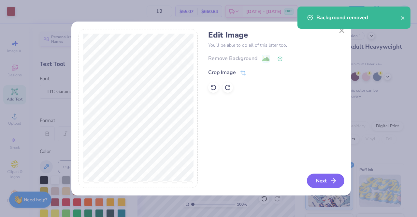
click at [332, 179] on icon "button" at bounding box center [333, 180] width 8 height 8
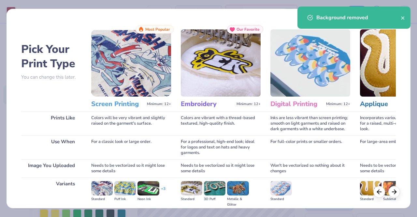
scroll to position [75, 0]
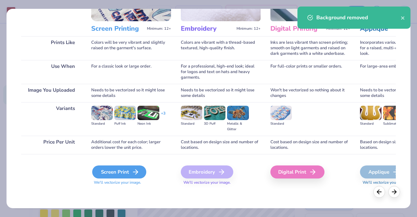
click at [128, 168] on div "Screen Print" at bounding box center [119, 171] width 54 height 13
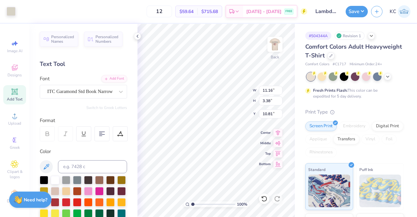
scroll to position [28, 0]
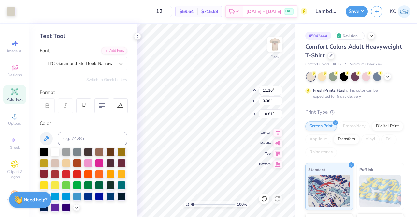
click at [48, 172] on div at bounding box center [44, 173] width 8 height 8
click at [48, 174] on div at bounding box center [44, 173] width 8 height 8
click at [12, 8] on div at bounding box center [11, 10] width 9 height 9
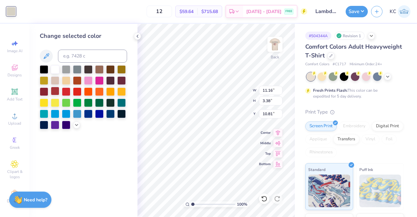
click at [53, 89] on div at bounding box center [55, 91] width 8 height 8
type input "5.75"
type input "1.74"
type input "3.00"
type input "3.60"
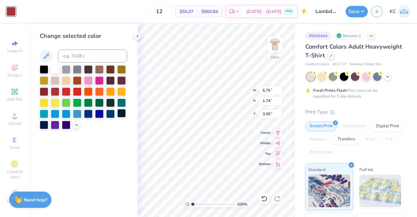
type input "1.09"
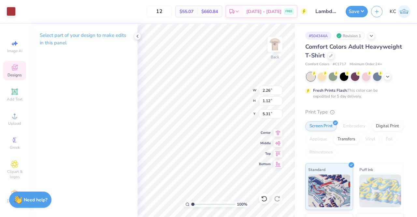
type input "5.31"
click at [274, 45] on img at bounding box center [275, 44] width 26 height 26
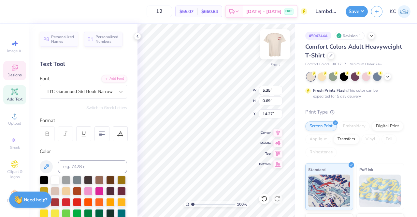
click at [272, 46] on img at bounding box center [275, 44] width 26 height 26
type input "2.26"
type input "1.12"
type input "7.74"
type input "5.26"
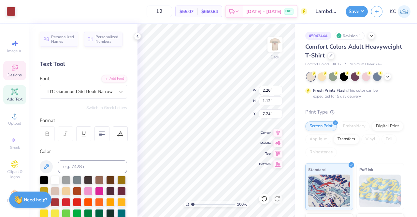
type input "0.68"
type input "11.73"
type input "3.37"
type input "0.44"
type input "4.66"
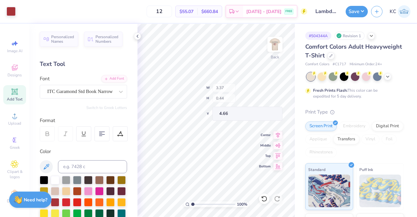
type input "3.87"
type input "0.50"
type input "5.52"
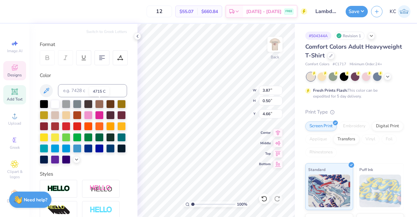
scroll to position [76, 0]
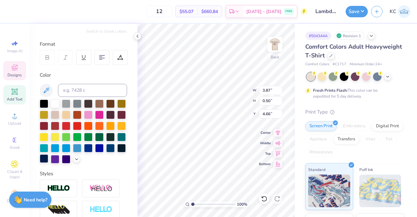
click at [48, 160] on div at bounding box center [44, 158] width 8 height 8
click at [106, 151] on div at bounding box center [110, 147] width 8 height 8
click at [117, 151] on div at bounding box center [121, 147] width 8 height 8
click at [48, 157] on div at bounding box center [44, 158] width 8 height 8
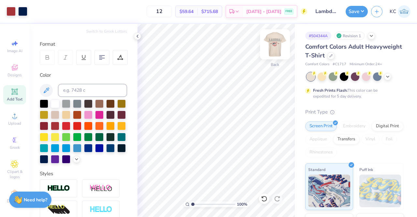
click at [279, 44] on img at bounding box center [275, 44] width 26 height 26
click at [274, 43] on img at bounding box center [275, 44] width 26 height 26
click at [331, 11] on input "Lambda Fall Merch" at bounding box center [326, 11] width 32 height 13
drag, startPoint x: 336, startPoint y: 13, endPoint x: 355, endPoint y: 15, distance: 19.0
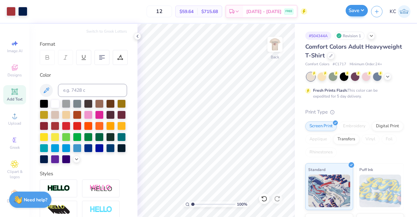
click at [355, 15] on div "Art colors 12 $59.64 Per Item $715.68 Total Est. Delivery Aug 25 - 28 FREE Desi…" at bounding box center [208, 11] width 417 height 23
click at [334, 10] on input "Lambda Fall Merch" at bounding box center [326, 11] width 32 height 13
drag, startPoint x: 337, startPoint y: 10, endPoint x: 329, endPoint y: 12, distance: 8.0
click at [329, 12] on input "Lambda Fall Merch" at bounding box center [326, 11] width 32 height 13
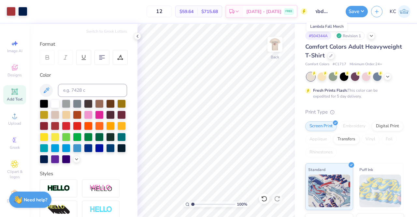
click at [329, 12] on input "Lambda Fall Merch" at bounding box center [326, 11] width 32 height 13
drag, startPoint x: 329, startPoint y: 12, endPoint x: 359, endPoint y: 13, distance: 29.7
click at [359, 13] on div "Art colors 12 $59.64 Per Item $715.68 Total Est. Delivery Aug 25 - 28 FREE Desi…" at bounding box center [208, 11] width 417 height 23
click at [321, 14] on input "Lambda Fall Merch" at bounding box center [326, 11] width 32 height 13
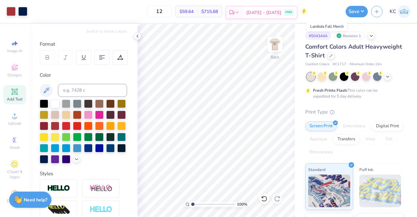
scroll to position [0, 0]
drag, startPoint x: 337, startPoint y: 11, endPoint x: 280, endPoint y: 17, distance: 56.6
click at [280, 17] on div "Art colors 12 $59.64 Per Item $715.68 Total Est. Delivery Aug 25 - 28 FREE Desi…" at bounding box center [208, 11] width 417 height 23
click at [272, 38] on img at bounding box center [275, 44] width 26 height 26
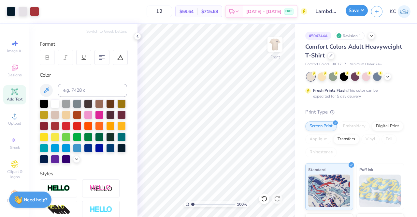
click at [353, 14] on button "Save" at bounding box center [356, 10] width 22 height 11
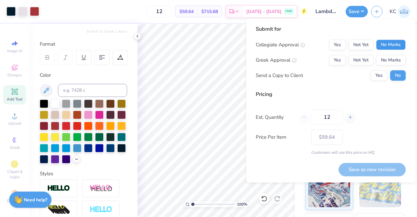
click at [389, 41] on button "No Marks" at bounding box center [391, 44] width 30 height 10
click at [397, 60] on button "No Marks" at bounding box center [391, 60] width 30 height 10
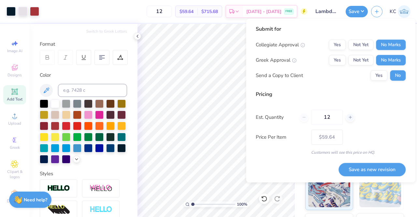
drag, startPoint x: 333, startPoint y: 115, endPoint x: 247, endPoint y: 121, distance: 86.2
click at [268, 123] on div "Est. Quantity 12" at bounding box center [331, 116] width 150 height 15
type input "30"
type input "$32.45"
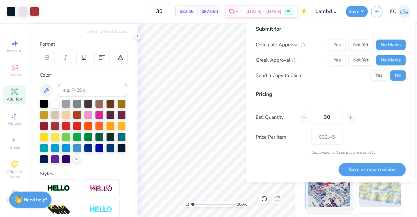
type input "30"
click at [395, 129] on div "Pricing Est. Quantity 30 Price Per Item $32.45 Customers will see this price on…" at bounding box center [331, 122] width 150 height 65
click at [369, 172] on button "Save as new revision" at bounding box center [371, 168] width 67 height 13
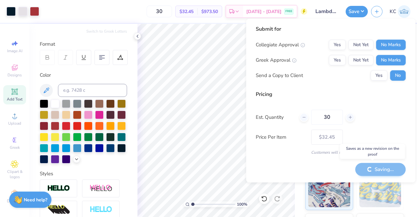
type input "– –"
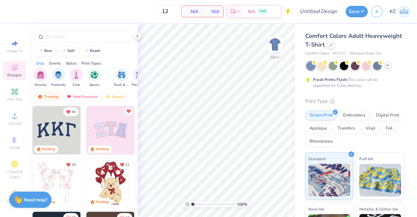
click at [386, 64] on icon at bounding box center [387, 65] width 5 height 5
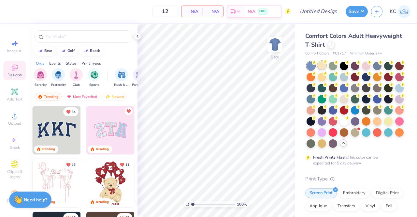
click at [323, 67] on div at bounding box center [321, 65] width 8 height 8
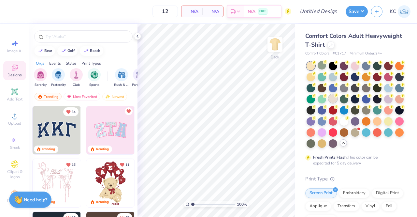
click at [337, 97] on div at bounding box center [333, 98] width 8 height 8
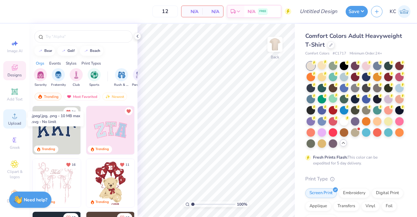
click at [10, 123] on span "Upload" at bounding box center [14, 122] width 13 height 5
click at [13, 118] on circle at bounding box center [15, 118] width 4 height 4
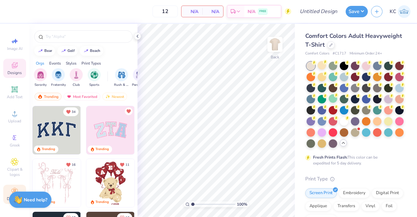
scroll to position [7, 0]
click at [14, 46] on span "Image AI" at bounding box center [14, 48] width 15 height 5
select select "4"
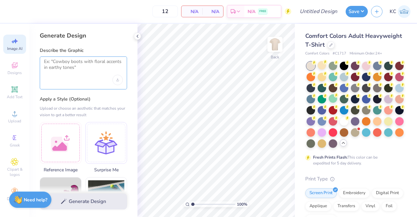
click at [69, 73] on textarea at bounding box center [83, 67] width 79 height 16
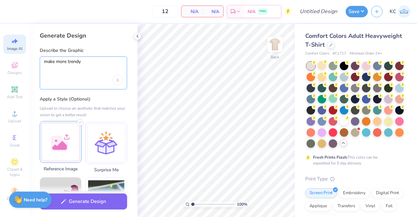
type textarea "make more trendy"
click at [61, 152] on div at bounding box center [61, 142] width 42 height 42
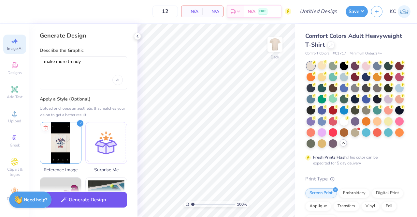
click at [92, 200] on button "Generate Design" at bounding box center [83, 199] width 87 height 16
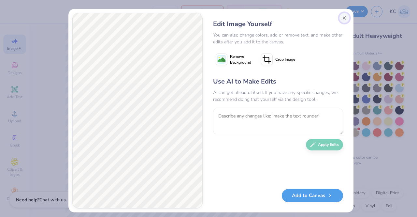
click at [344, 19] on button "Close" at bounding box center [344, 18] width 10 height 10
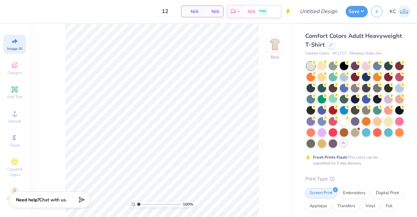
scroll to position [0, 14]
click at [15, 109] on icon at bounding box center [15, 113] width 8 height 8
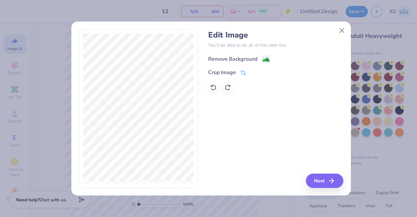
click at [235, 63] on div "Remove Background" at bounding box center [239, 59] width 62 height 8
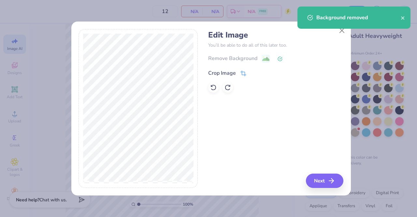
click at [235, 74] on div "Crop Image" at bounding box center [227, 73] width 38 height 8
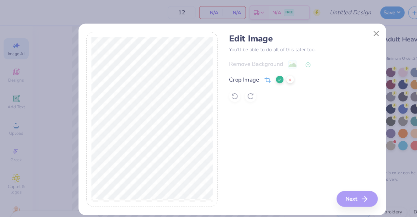
click at [242, 74] on icon at bounding box center [243, 73] width 6 height 6
click at [253, 74] on icon at bounding box center [254, 72] width 4 height 4
click at [231, 58] on div "Remove Background" at bounding box center [275, 58] width 135 height 8
click at [209, 90] on div at bounding box center [213, 87] width 10 height 10
click at [212, 89] on icon at bounding box center [213, 87] width 7 height 7
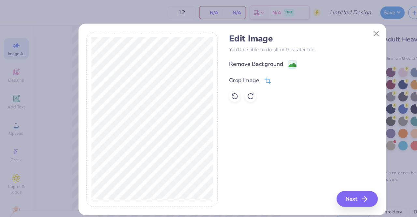
click at [245, 73] on icon at bounding box center [243, 73] width 6 height 6
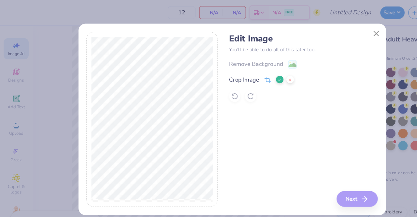
click at [253, 73] on polyline at bounding box center [254, 72] width 3 height 2
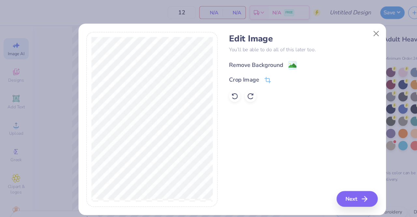
click at [245, 58] on div "Remove Background" at bounding box center [232, 59] width 49 height 8
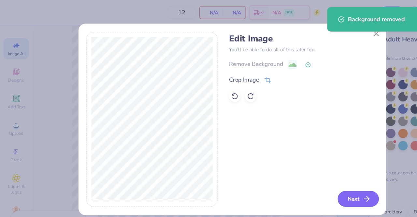
click at [329, 178] on button "Next" at bounding box center [325, 180] width 37 height 14
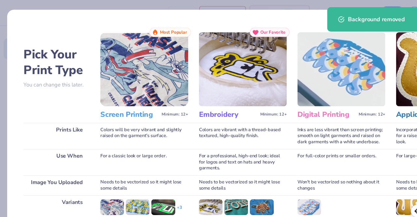
scroll to position [75, 0]
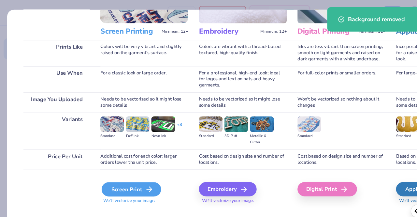
click at [124, 170] on div "Screen Print" at bounding box center [119, 171] width 54 height 13
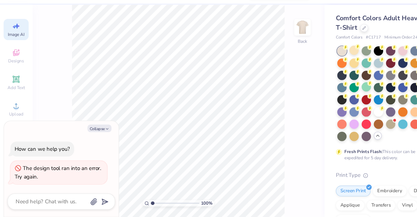
scroll to position [0, 0]
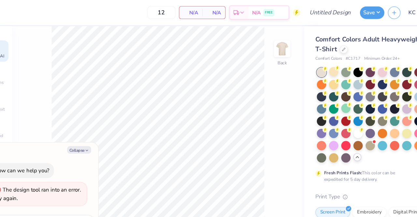
type textarea "x"
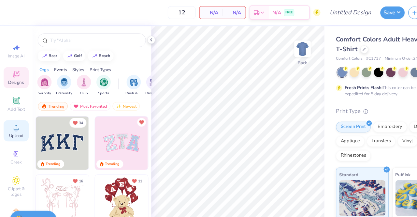
click at [8, 124] on span "Upload" at bounding box center [14, 122] width 13 height 5
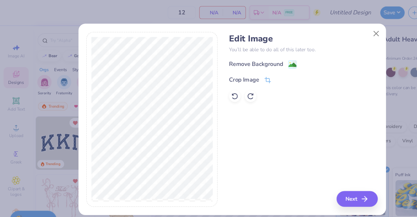
click at [211, 67] on div "Remove Background Crop Image" at bounding box center [275, 73] width 135 height 38
click at [215, 73] on div "Crop Image" at bounding box center [222, 73] width 28 height 8
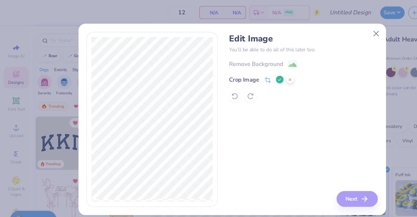
click at [254, 71] on icon at bounding box center [254, 72] width 4 height 4
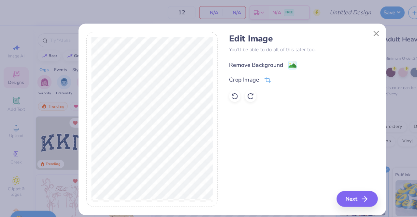
click at [252, 57] on div "Remove Background" at bounding box center [232, 59] width 49 height 8
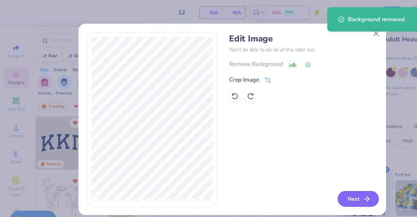
click at [326, 183] on button "Next" at bounding box center [325, 180] width 37 height 14
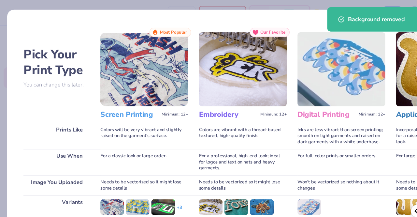
scroll to position [75, 0]
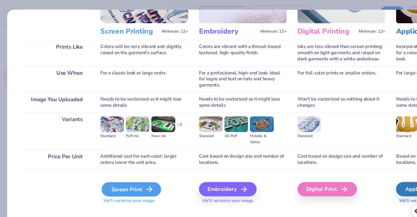
click at [132, 170] on icon at bounding box center [136, 172] width 8 height 8
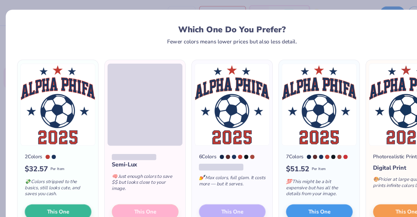
scroll to position [20, 0]
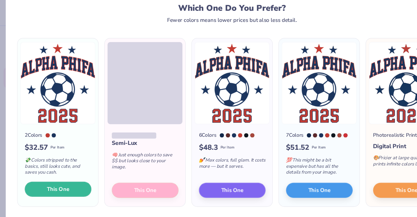
click at [54, 169] on span "This One" at bounding box center [53, 171] width 20 height 7
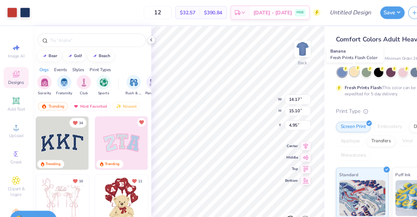
click at [321, 67] on div at bounding box center [321, 65] width 8 height 8
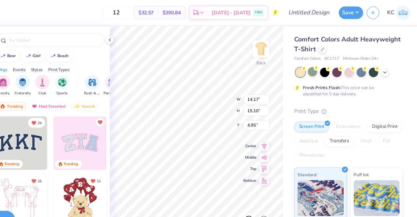
scroll to position [0, 0]
click at [389, 69] on div at bounding box center [354, 66] width 97 height 8
click at [388, 67] on icon at bounding box center [387, 65] width 5 height 5
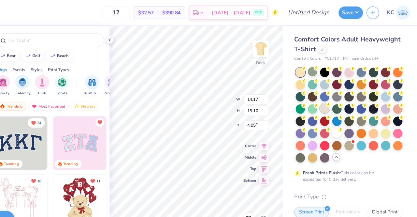
click at [337, 98] on div at bounding box center [333, 98] width 8 height 8
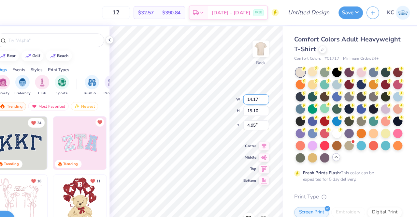
type input "3.00"
click at [359, 76] on div at bounding box center [355, 76] width 8 height 8
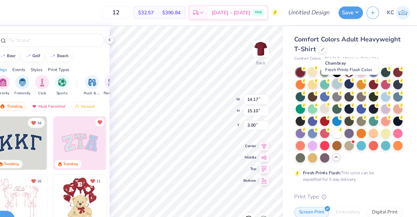
click at [348, 76] on div at bounding box center [344, 76] width 8 height 8
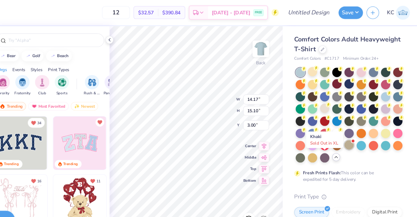
click at [351, 136] on div at bounding box center [355, 131] width 8 height 8
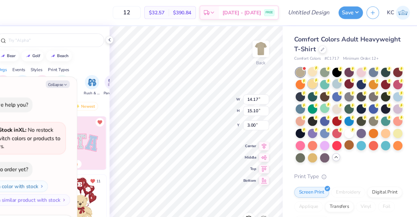
click at [327, 75] on icon at bounding box center [325, 73] width 5 height 5
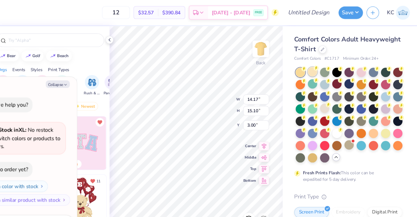
click at [323, 68] on div at bounding box center [321, 65] width 8 height 8
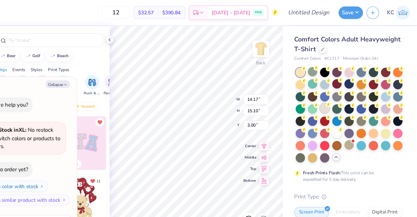
click at [338, 97] on icon at bounding box center [336, 95] width 5 height 5
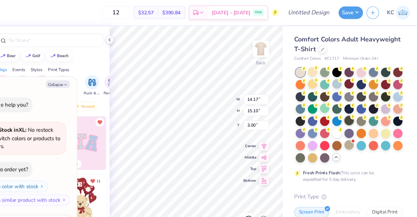
type textarea "x"
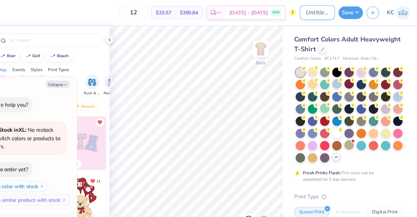
click at [311, 12] on input "Design Title" at bounding box center [326, 11] width 32 height 13
type input "A"
type textarea "x"
type input "Al"
type textarea "x"
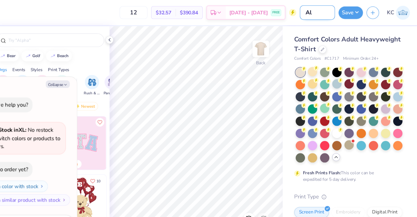
type input "Alp"
type textarea "x"
type input "Alph"
type textarea "x"
type input "Alpha"
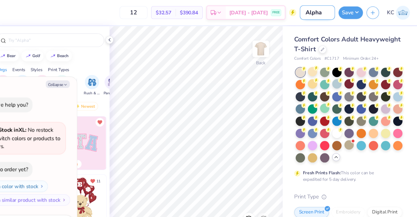
type textarea "x"
type input "Alpha"
type textarea "x"
type input "Alpha P"
type textarea "x"
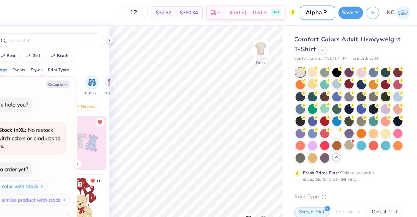
type input "Alpha Ph"
type textarea "x"
type input "Alpha Phi"
type textarea "x"
type input "Alpha Phif"
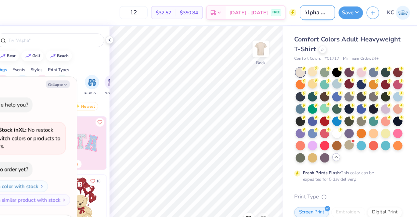
type textarea "x"
type input "Alpha Phifa"
type textarea "x"
type input "Alpha Phifa"
type textarea "x"
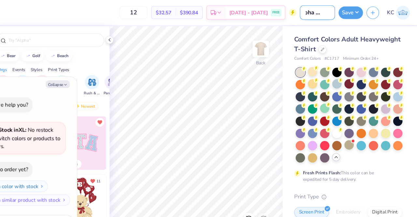
type input "Alpha Phifa T"
type textarea "x"
type input "Alpha Phifa T"
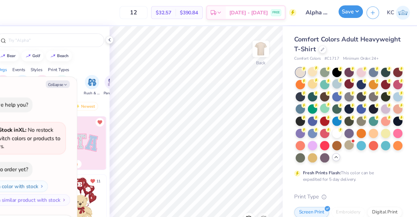
click at [354, 12] on button "Save" at bounding box center [356, 10] width 22 height 11
type textarea "x"
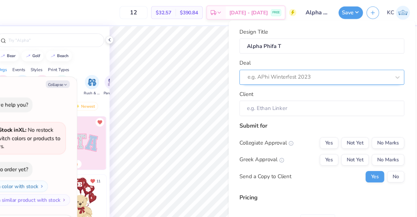
click at [308, 72] on div at bounding box center [328, 70] width 130 height 9
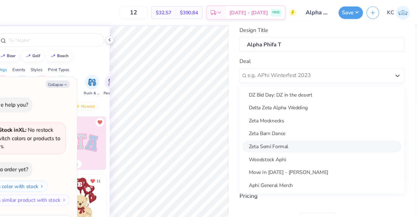
scroll to position [43, 0]
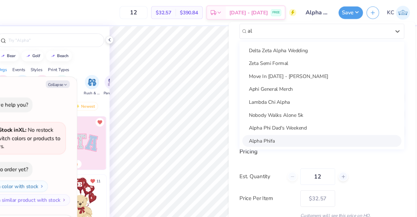
click at [275, 128] on div "Alpha Phifa" at bounding box center [330, 127] width 145 height 11
type input "al"
type textarea "x"
type input "[PERSON_NAME]"
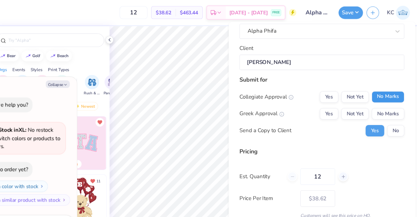
click at [385, 87] on button "No Marks" at bounding box center [391, 87] width 30 height 10
click at [337, 100] on button "Yes" at bounding box center [337, 103] width 17 height 10
type input "$38.62"
click at [402, 113] on div "Design Title Alpha Phifa T Deal Alpha Phifa Client [PERSON_NAME] Submit for Col…" at bounding box center [330, 112] width 169 height 184
click at [397, 116] on button "No" at bounding box center [398, 118] width 16 height 10
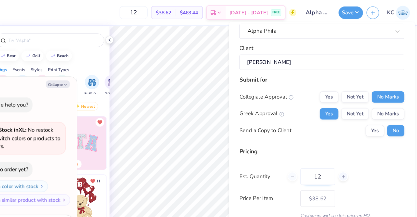
drag, startPoint x: 325, startPoint y: 161, endPoint x: 299, endPoint y: 161, distance: 26.1
click at [299, 161] on div "12" at bounding box center [326, 159] width 55 height 15
type textarea "x"
drag, startPoint x: 334, startPoint y: 161, endPoint x: 290, endPoint y: 161, distance: 44.0
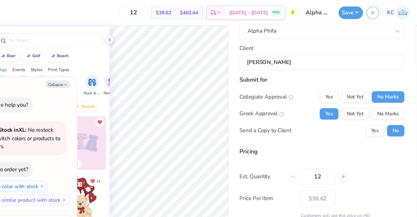
click at [290, 161] on div "Est. Quantity 12" at bounding box center [331, 159] width 150 height 15
type input "160"
type input "$17.77"
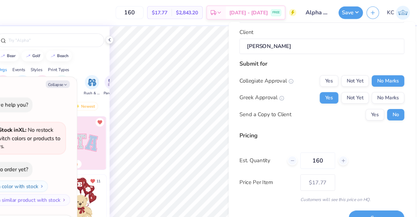
scroll to position [63, 0]
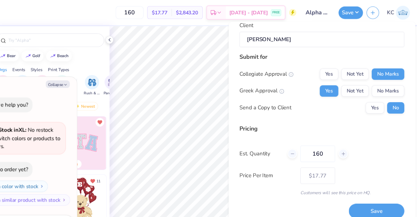
type input "160"
click at [385, 126] on div "Pricing Est. Quantity 160 Price Per Item $17.77 Customers will see this price o…" at bounding box center [331, 145] width 150 height 65
type textarea "x"
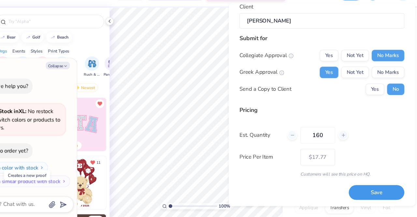
click at [370, 193] on button "Save" at bounding box center [380, 191] width 50 height 13
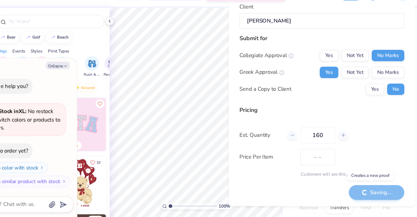
type input "$17.77"
type textarea "x"
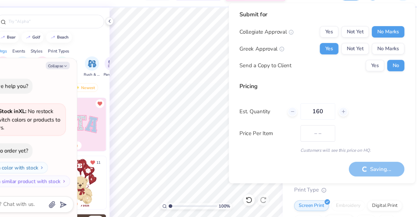
type input "$14.99"
type textarea "x"
type input "$17.77"
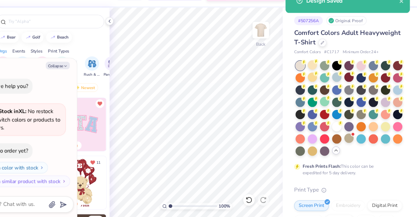
type textarea "x"
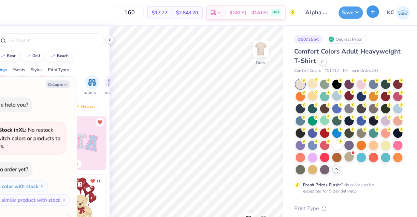
click at [381, 13] on button "button" at bounding box center [376, 10] width 11 height 11
type textarea "x"
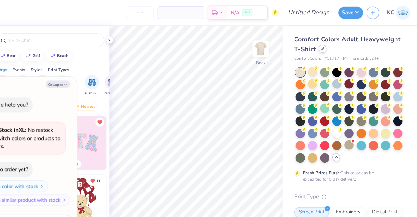
click at [332, 45] on icon at bounding box center [330, 44] width 3 height 3
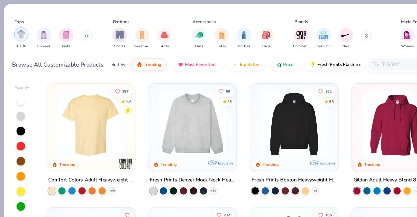
click at [21, 34] on img "filter for Shirts" at bounding box center [19, 30] width 7 height 7
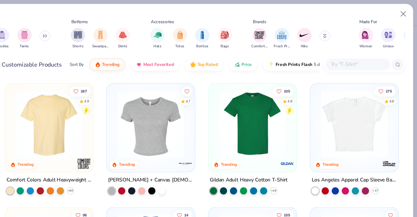
click at [153, 122] on img at bounding box center [174, 112] width 67 height 61
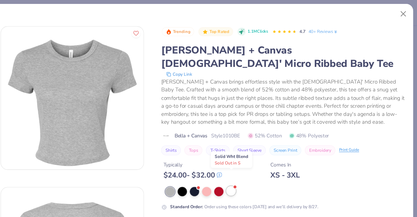
click at [248, 169] on div at bounding box center [248, 173] width 8 height 8
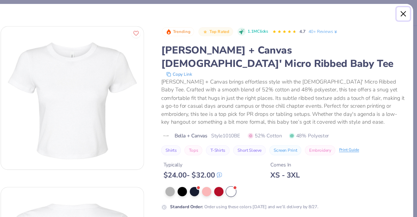
click at [403, 13] on button "Close" at bounding box center [404, 13] width 12 height 12
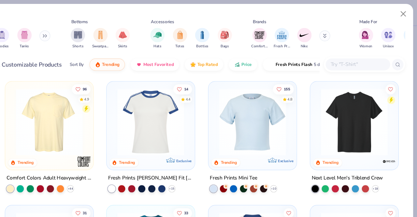
scroll to position [123, 0]
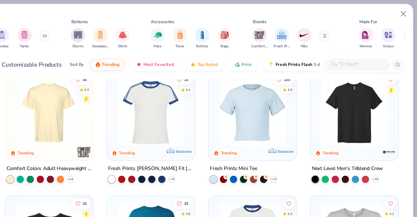
click at [263, 104] on img at bounding box center [267, 102] width 67 height 61
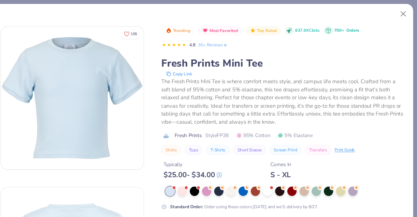
scroll to position [21, 0]
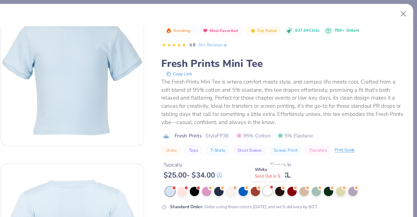
click at [280, 174] on div at bounding box center [281, 173] width 8 height 8
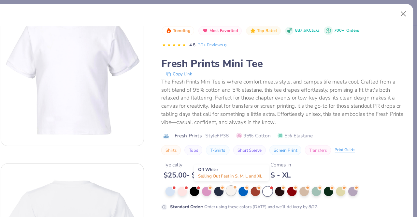
click at [250, 174] on div at bounding box center [248, 173] width 8 height 8
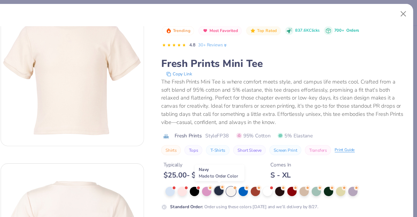
click at [234, 176] on div at bounding box center [236, 173] width 8 height 8
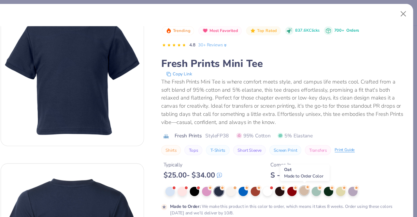
click at [314, 171] on div at bounding box center [314, 173] width 8 height 8
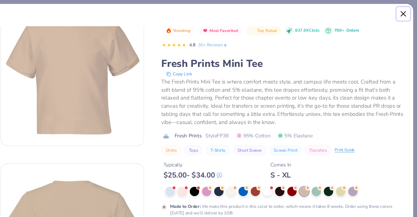
click at [406, 12] on button "Close" at bounding box center [404, 13] width 12 height 12
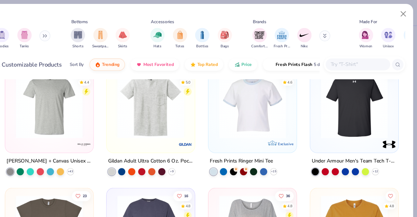
scroll to position [466, 0]
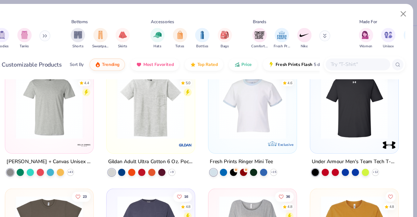
click at [288, 88] on img at bounding box center [267, 95] width 67 height 61
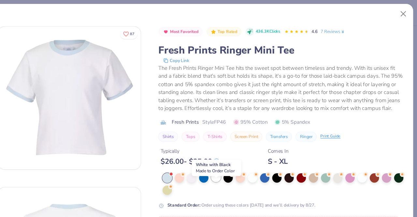
click at [231, 165] on div at bounding box center [234, 161] width 8 height 8
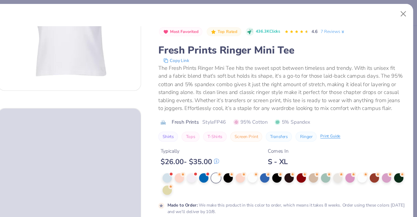
scroll to position [73, 0]
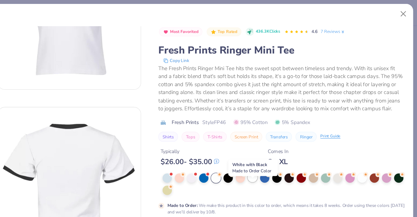
click at [263, 165] on div at bounding box center [267, 161] width 8 height 8
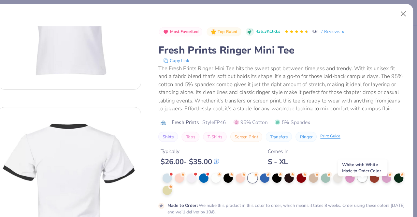
click at [365, 165] on div at bounding box center [367, 161] width 8 height 8
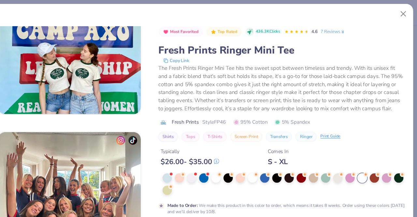
scroll to position [342, 0]
click at [211, 165] on div at bounding box center [212, 161] width 8 height 8
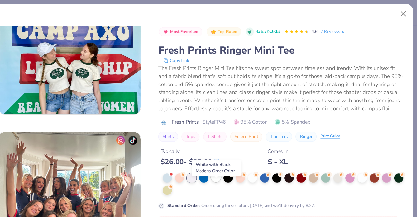
click at [232, 165] on div at bounding box center [234, 161] width 8 height 8
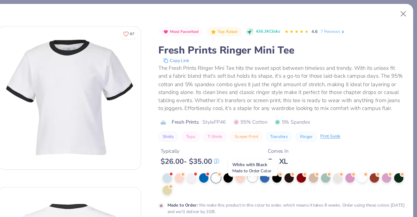
click at [206, 161] on circle at bounding box center [204, 158] width 5 height 5
click at [271, 166] on div at bounding box center [267, 161] width 8 height 8
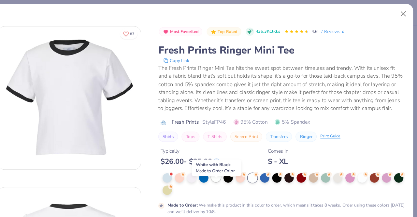
click at [233, 165] on div at bounding box center [234, 161] width 8 height 8
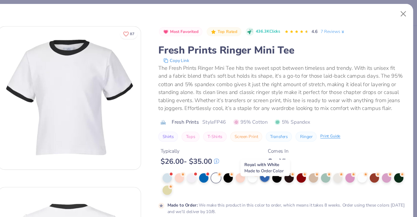
click at [279, 165] on div at bounding box center [278, 161] width 8 height 8
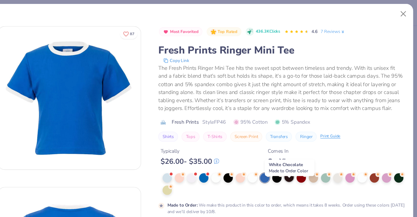
click at [301, 165] on div at bounding box center [300, 161] width 8 height 8
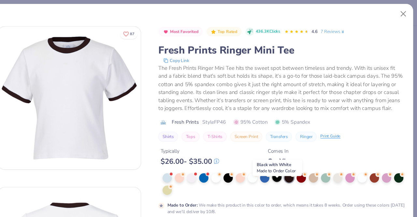
click at [289, 165] on div at bounding box center [289, 161] width 8 height 8
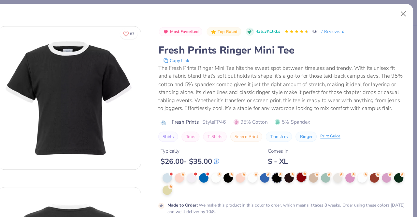
click at [315, 165] on div at bounding box center [311, 161] width 8 height 8
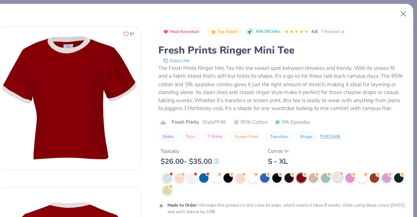
click at [349, 165] on div at bounding box center [345, 161] width 8 height 8
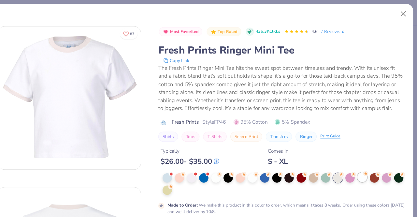
click at [370, 165] on div at bounding box center [367, 161] width 8 height 8
click at [378, 165] on div at bounding box center [378, 161] width 8 height 8
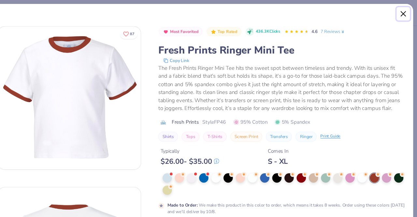
click at [403, 13] on button "Close" at bounding box center [404, 13] width 12 height 12
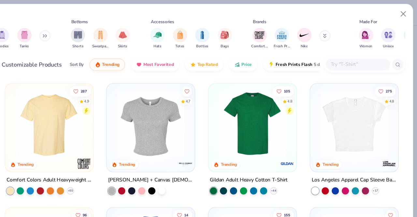
scroll to position [1, 0]
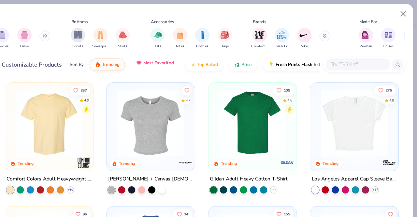
click at [176, 58] on span "Most Favorited" at bounding box center [182, 56] width 28 height 5
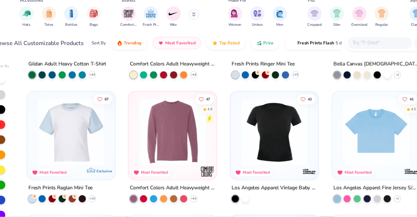
scroll to position [0, 0]
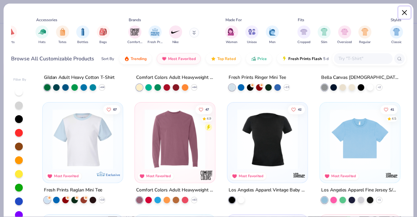
click at [404, 13] on button "Close" at bounding box center [404, 13] width 12 height 12
type textarea "x"
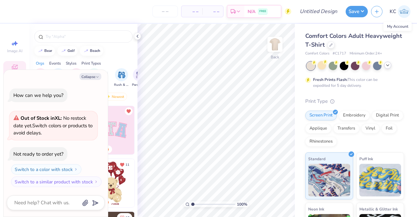
click at [406, 13] on img at bounding box center [404, 11] width 13 height 13
